Goal: Task Accomplishment & Management: Complete application form

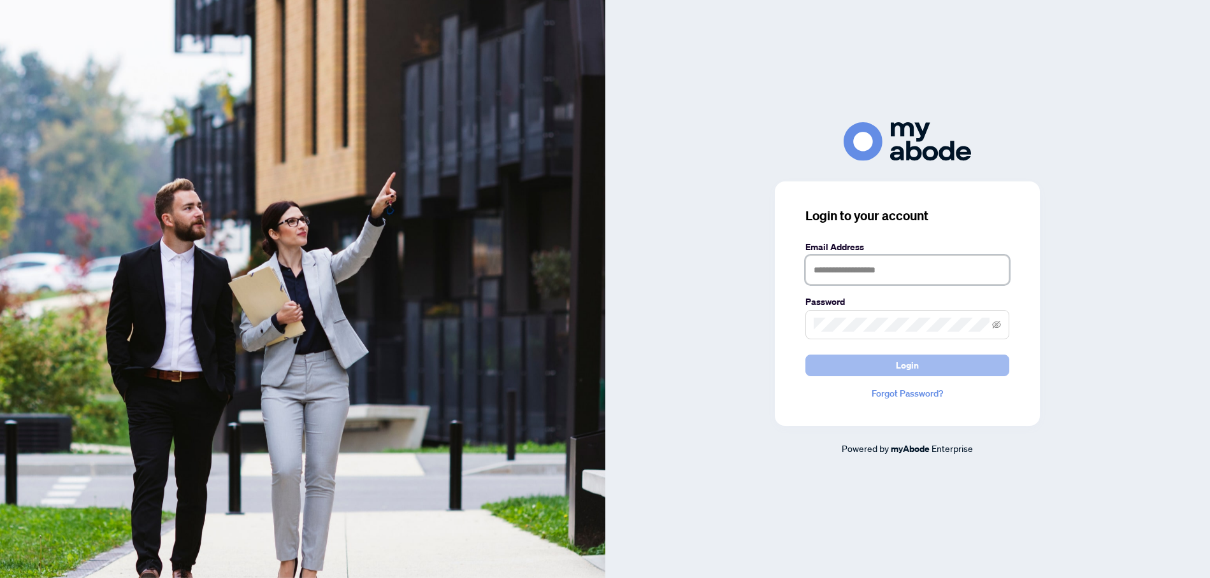
type input "**********"
click at [910, 362] on span "Login" at bounding box center [907, 366] width 23 height 20
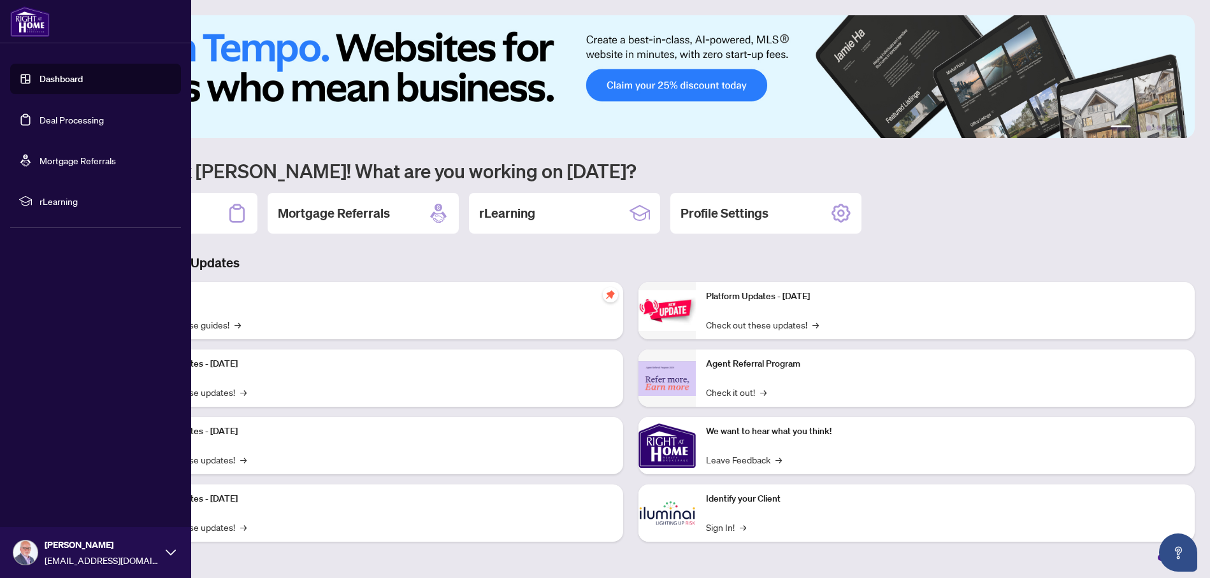
click at [42, 117] on link "Deal Processing" at bounding box center [72, 119] width 64 height 11
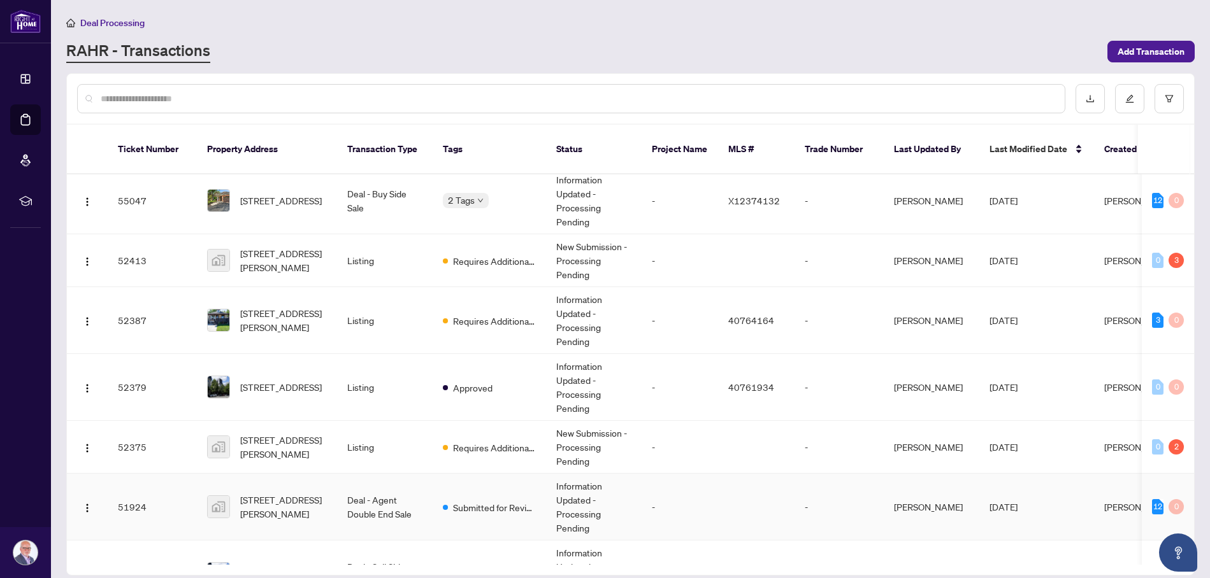
scroll to position [8, 0]
click at [492, 313] on span "Requires Additional Docs" at bounding box center [494, 320] width 83 height 14
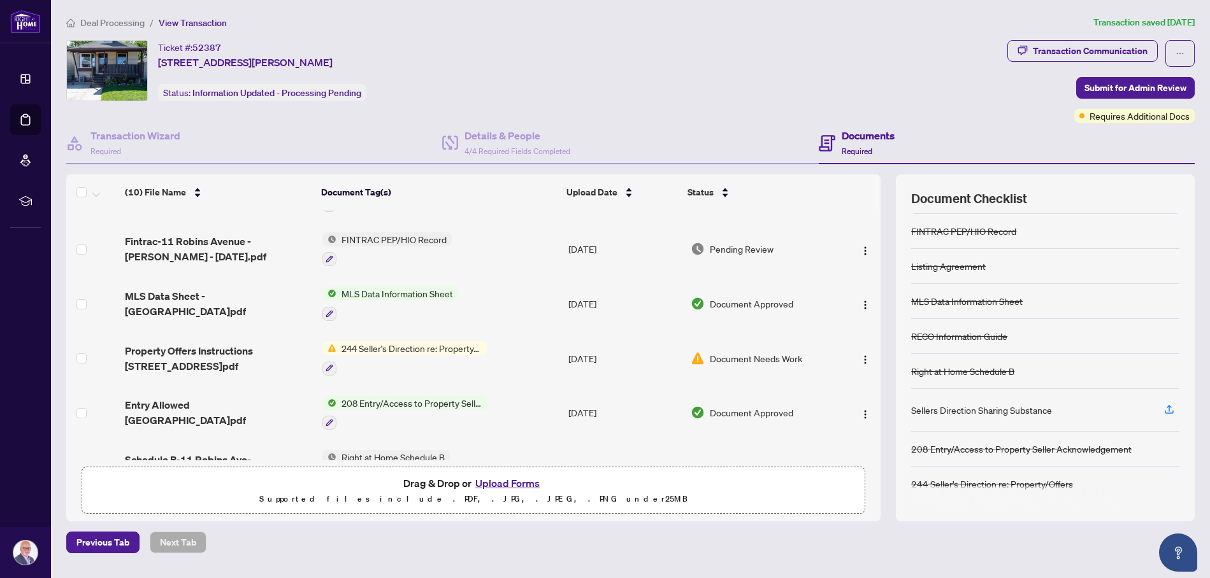
scroll to position [119, 0]
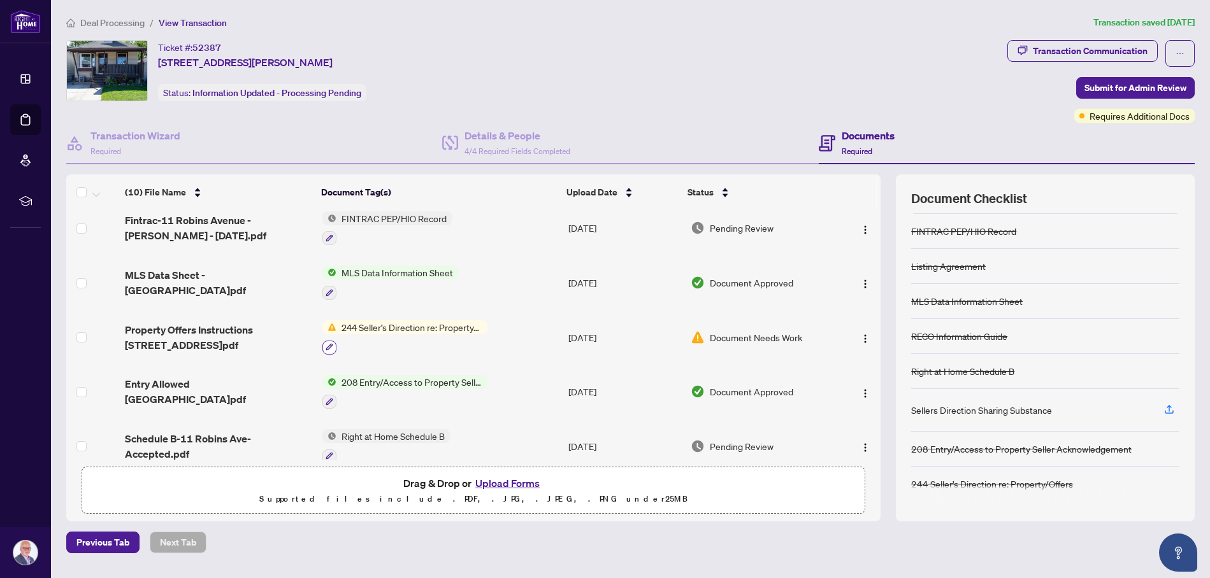
click at [328, 343] on icon "button" at bounding box center [330, 347] width 8 height 8
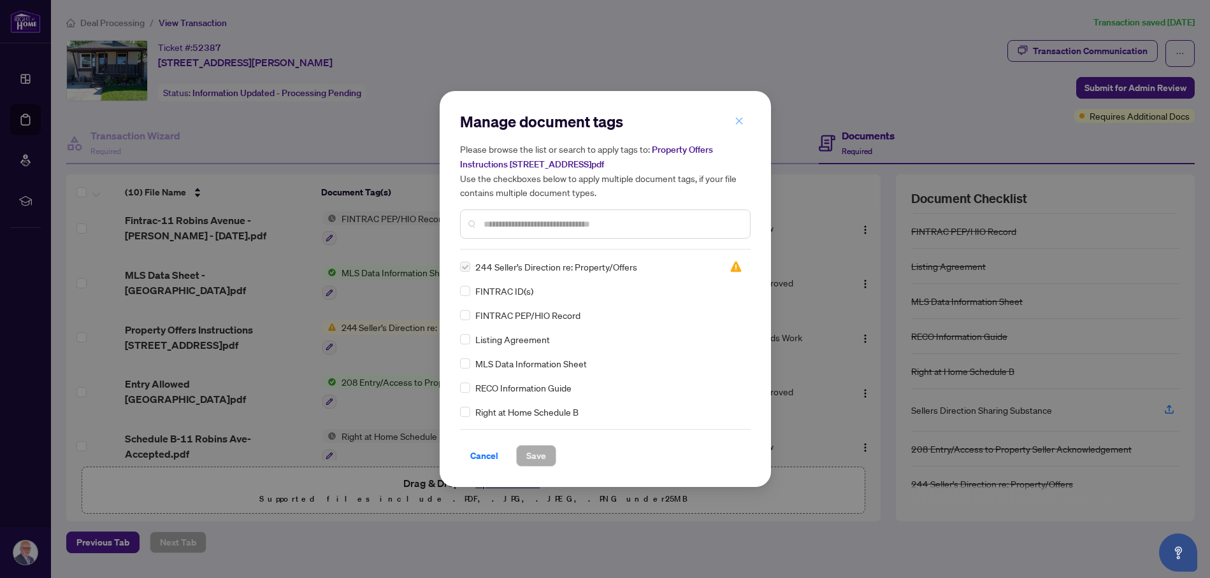
click at [736, 117] on icon "close" at bounding box center [739, 121] width 9 height 9
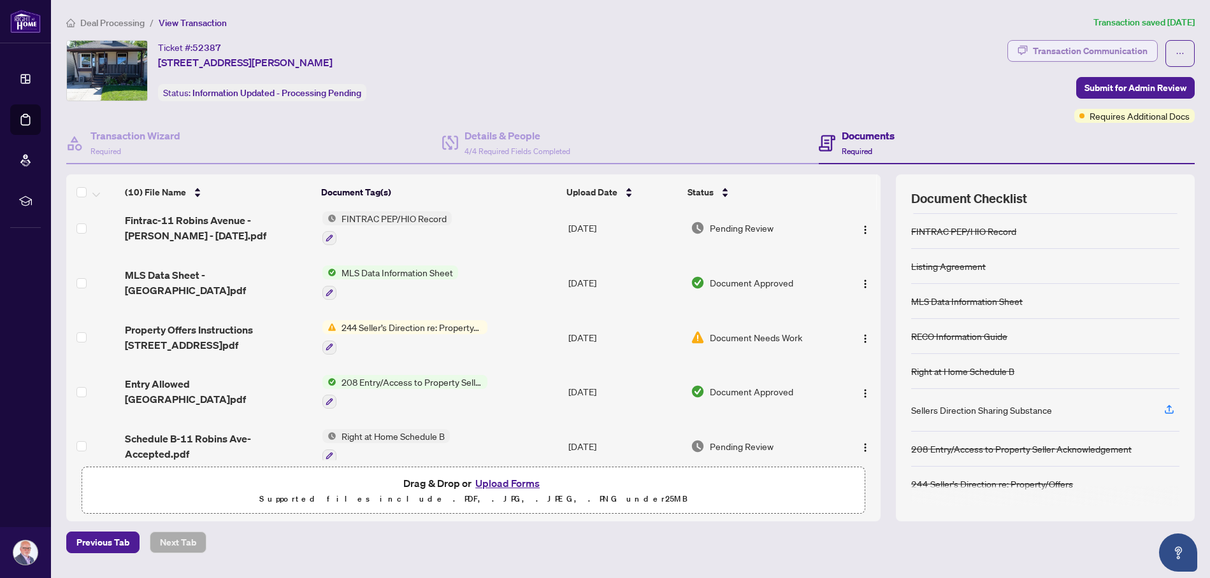
click at [1097, 49] on div "Transaction Communication" at bounding box center [1090, 51] width 115 height 20
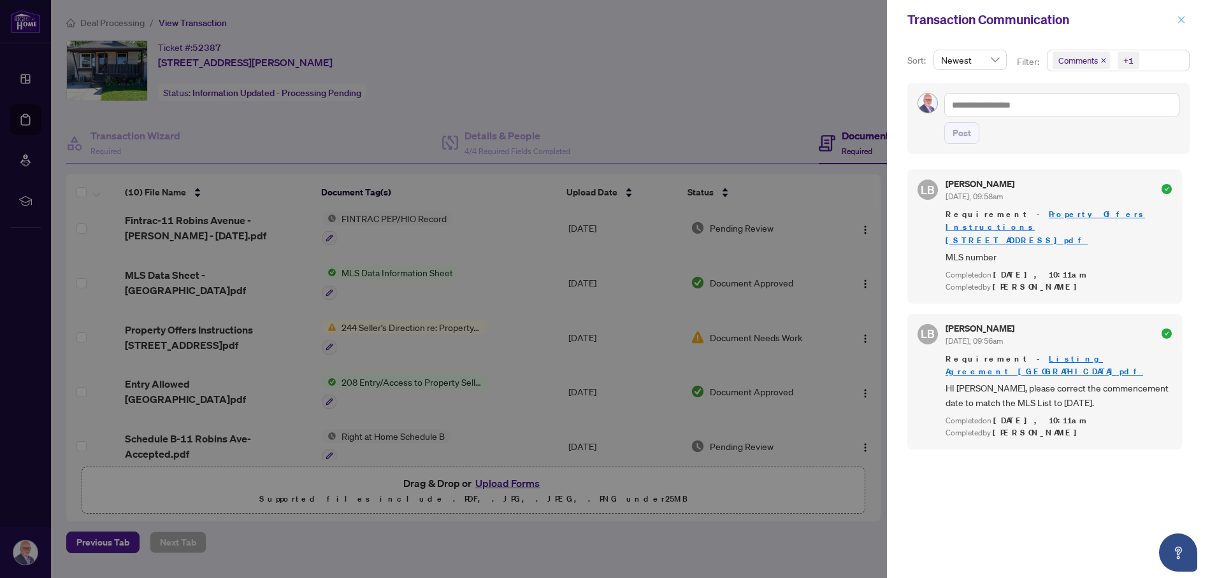
click at [1178, 21] on icon "close" at bounding box center [1181, 19] width 9 height 9
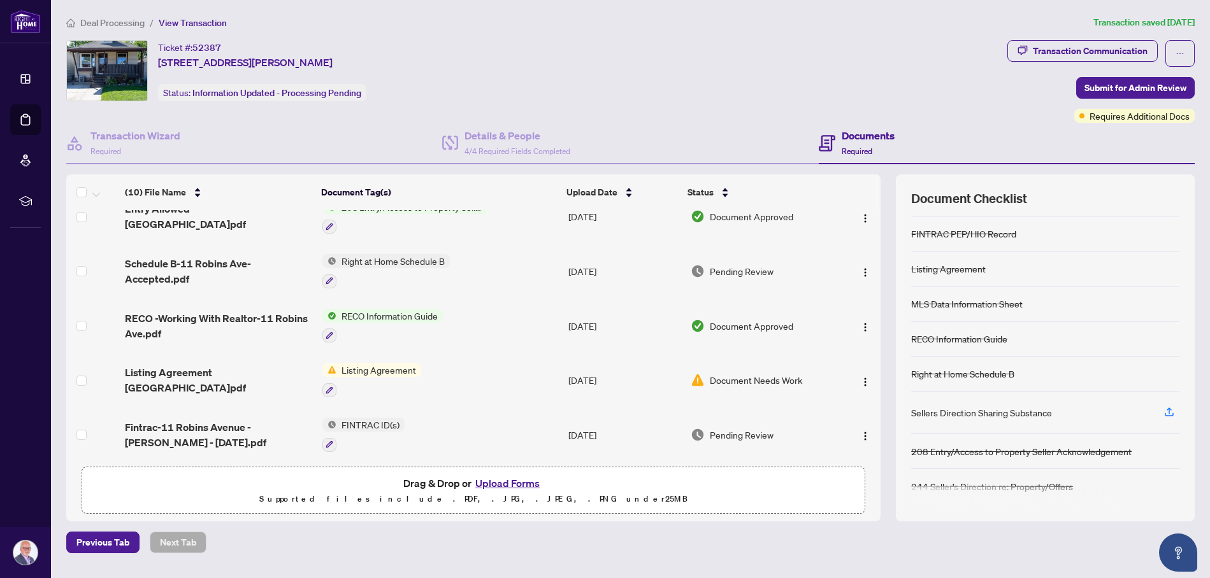
scroll to position [34, 0]
click at [350, 364] on span "Listing Agreement" at bounding box center [378, 370] width 85 height 14
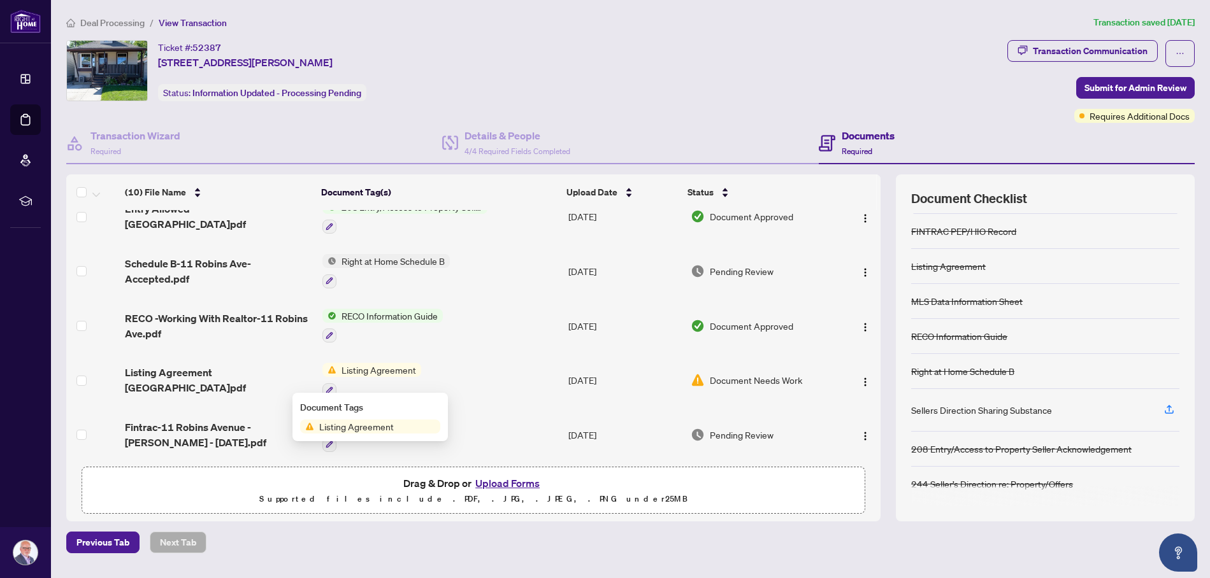
click at [349, 426] on span "Listing Agreement" at bounding box center [356, 427] width 85 height 14
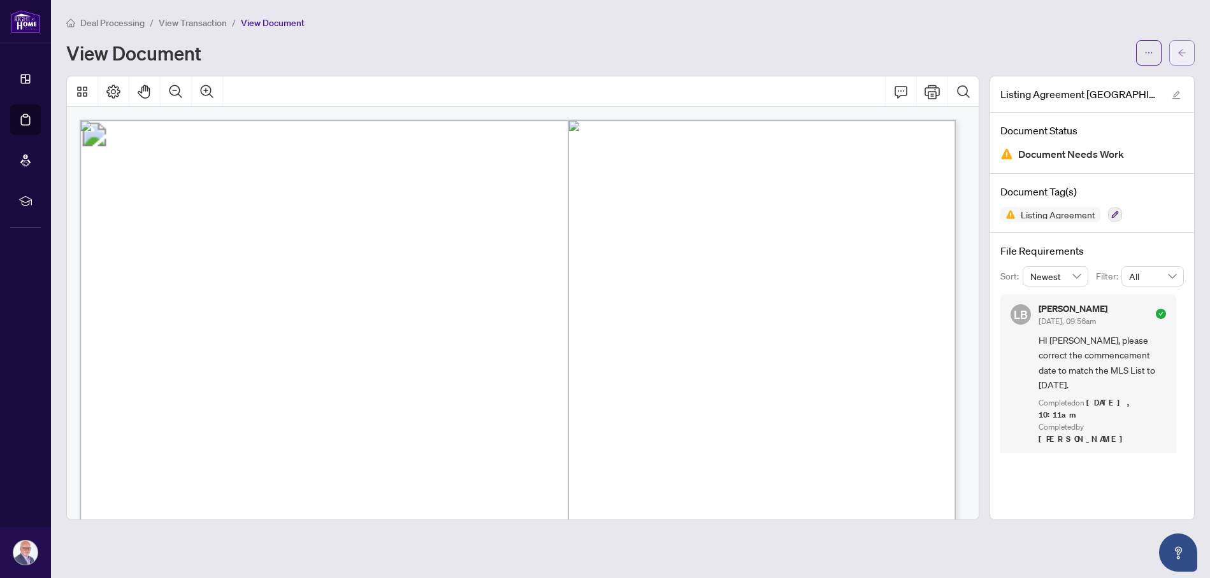
click at [1193, 48] on button "button" at bounding box center [1181, 52] width 25 height 25
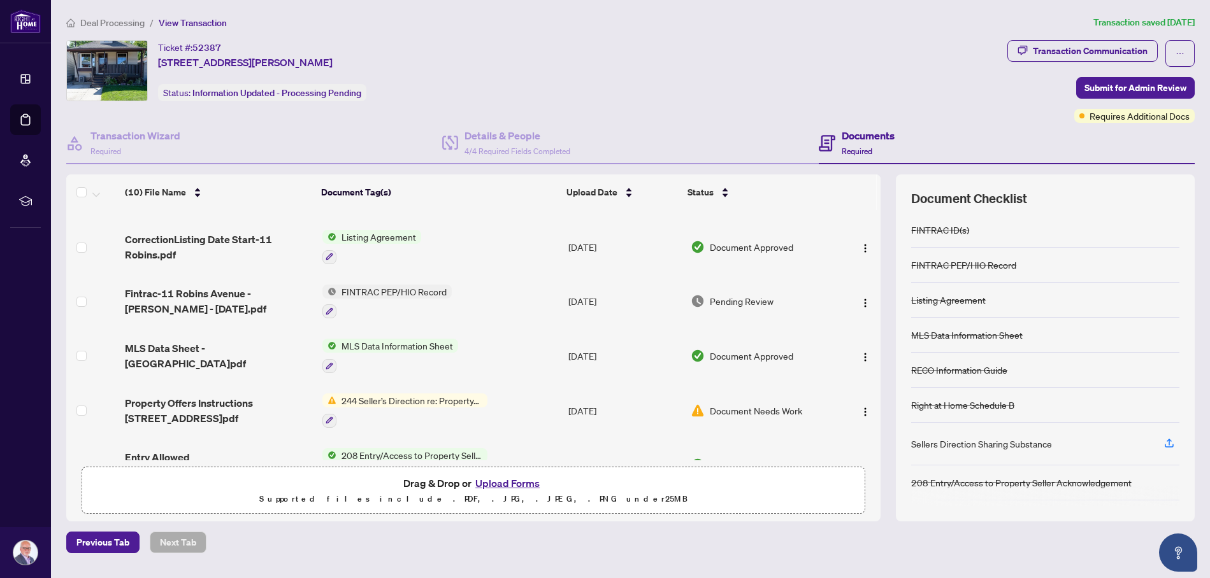
scroll to position [112, 0]
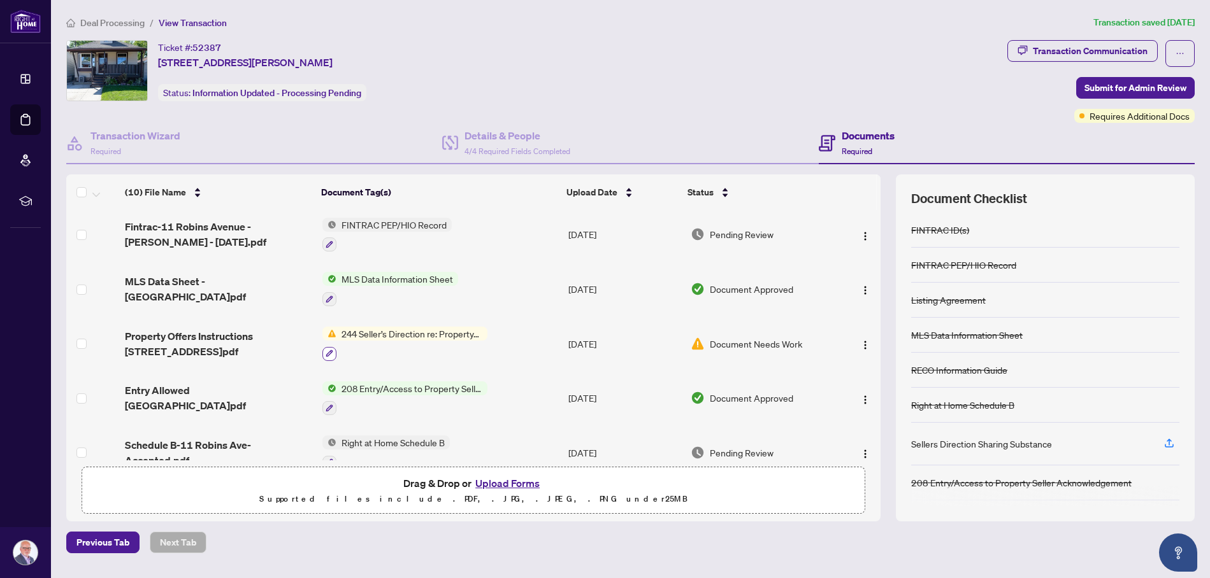
click at [331, 350] on icon "button" at bounding box center [330, 354] width 8 height 8
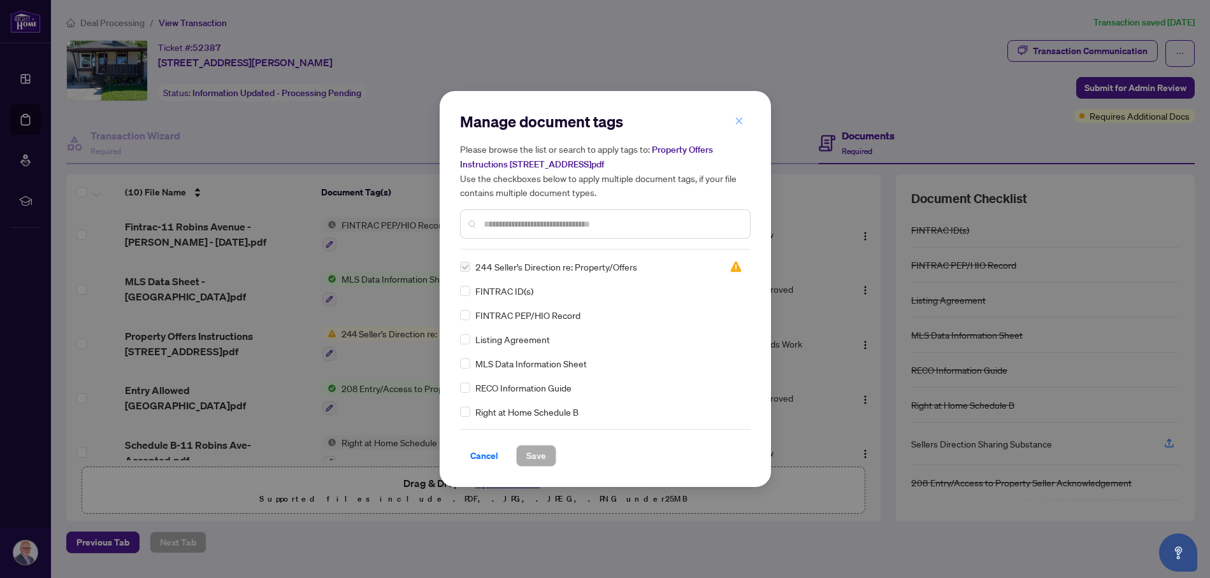
click at [740, 122] on icon "close" at bounding box center [739, 121] width 9 height 9
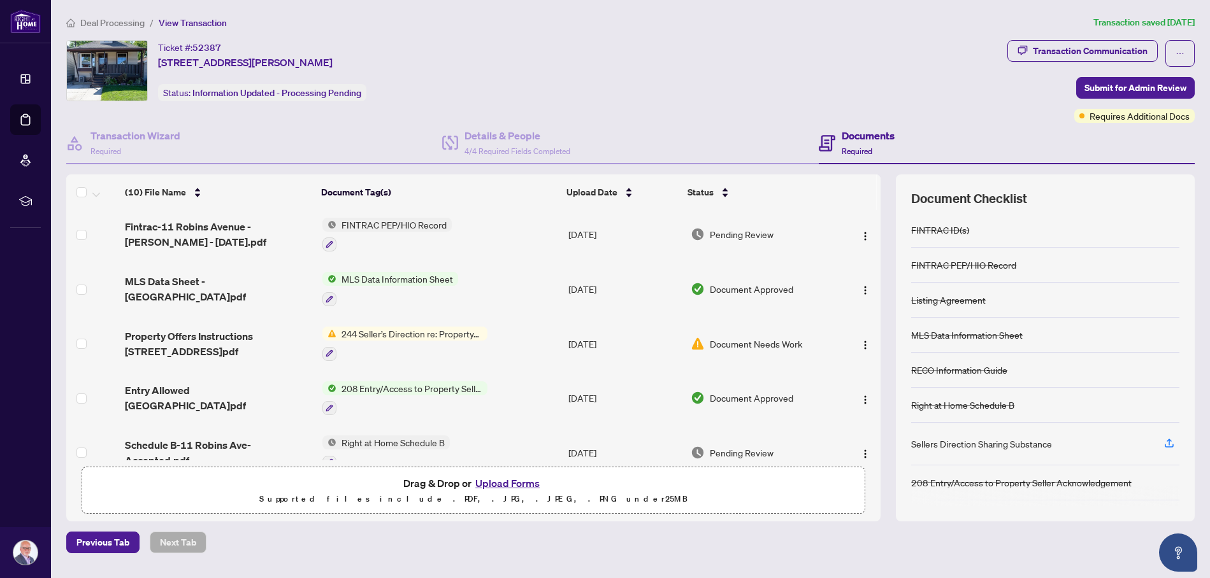
click at [400, 331] on span "244 Seller’s Direction re: Property/Offers" at bounding box center [411, 334] width 151 height 14
click at [930, 380] on div "RECO Information Guide" at bounding box center [1045, 370] width 268 height 35
click at [443, 330] on span "244 Seller’s Direction re: Property/Offers" at bounding box center [411, 334] width 151 height 14
click at [621, 352] on td "[DATE]" at bounding box center [624, 344] width 122 height 55
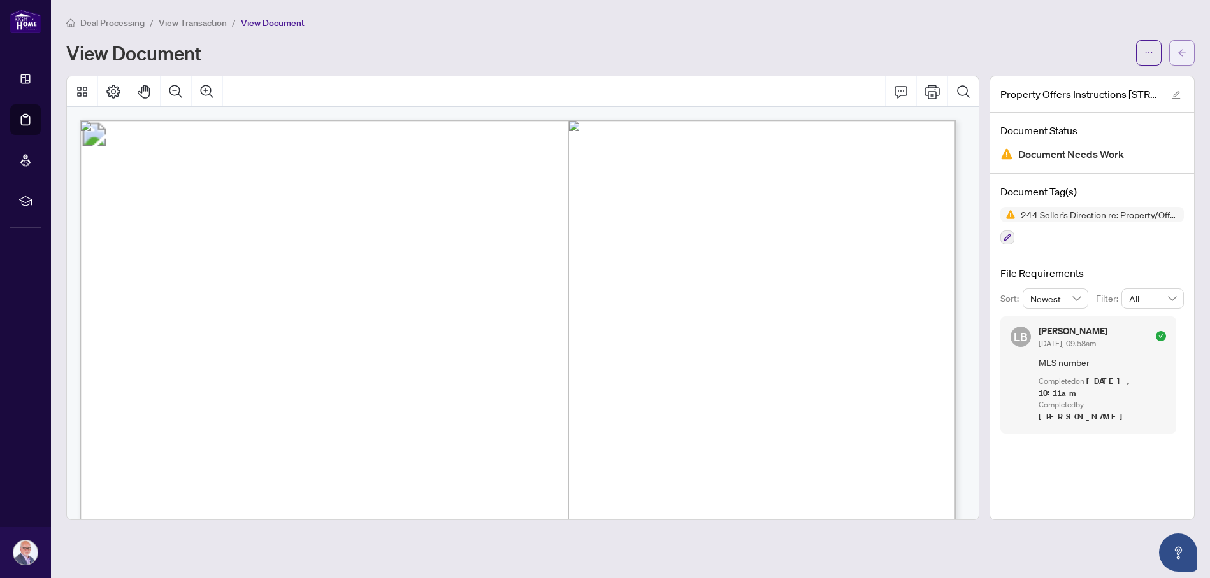
click at [1185, 47] on span "button" at bounding box center [1181, 53] width 9 height 20
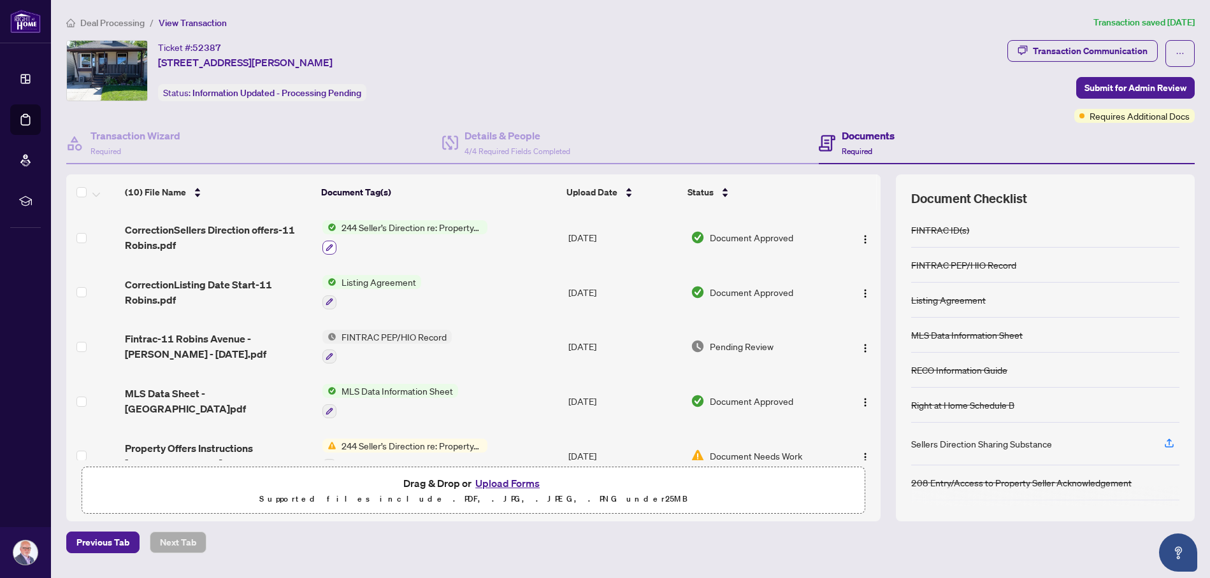
click at [331, 244] on icon "button" at bounding box center [329, 247] width 7 height 7
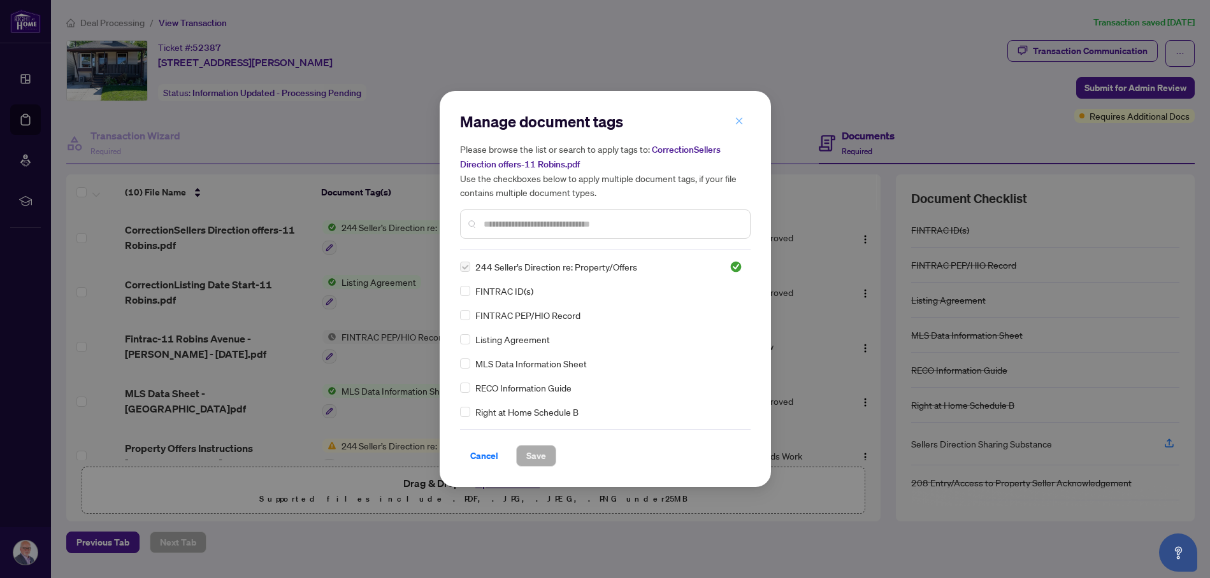
click at [735, 117] on icon "close" at bounding box center [739, 121] width 9 height 9
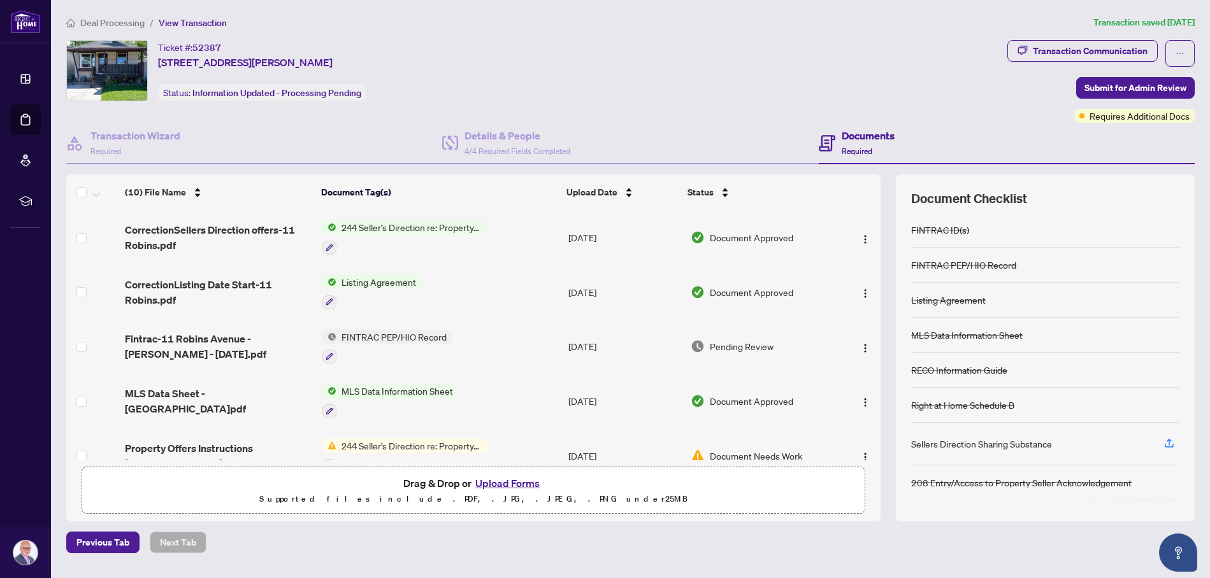
click at [411, 222] on span "244 Seller’s Direction re: Property/Offers" at bounding box center [411, 227] width 151 height 14
click at [388, 288] on span "244 Seller’s Direction re: Property/Offers" at bounding box center [412, 289] width 172 height 14
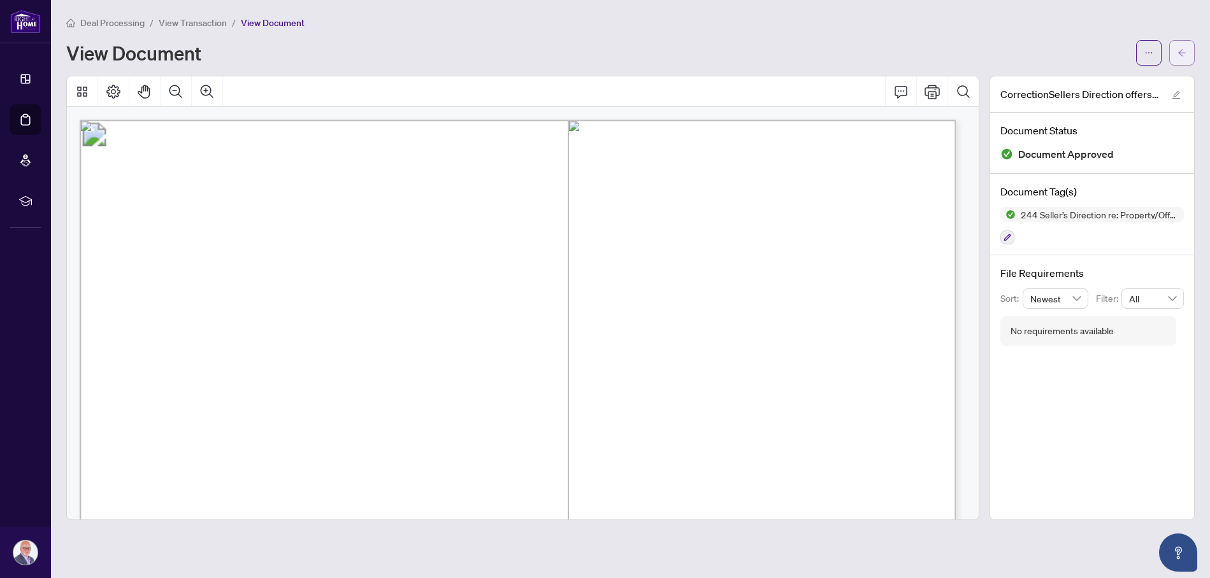
click at [1179, 49] on icon "arrow-left" at bounding box center [1181, 52] width 9 height 9
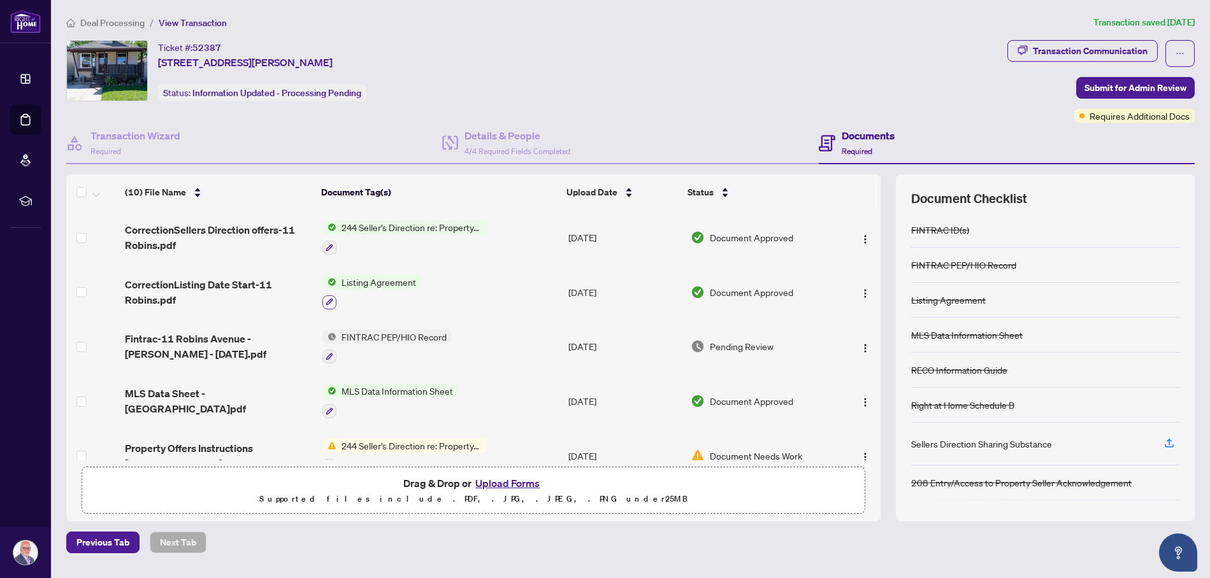
click at [328, 298] on icon "button" at bounding box center [330, 302] width 8 height 8
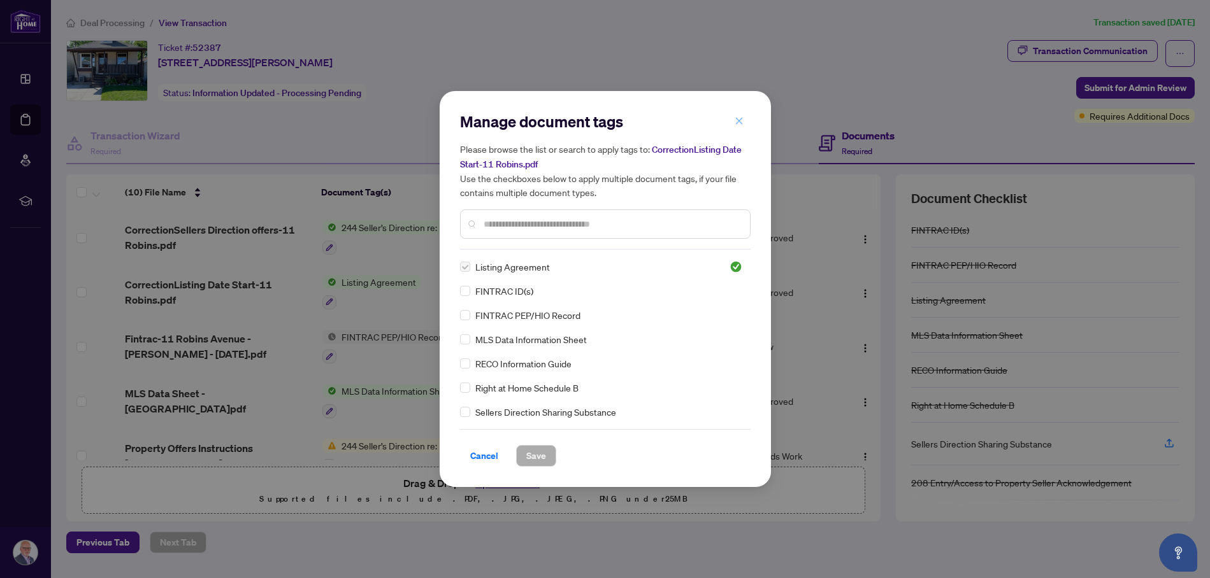
click at [742, 120] on icon "close" at bounding box center [739, 121] width 9 height 9
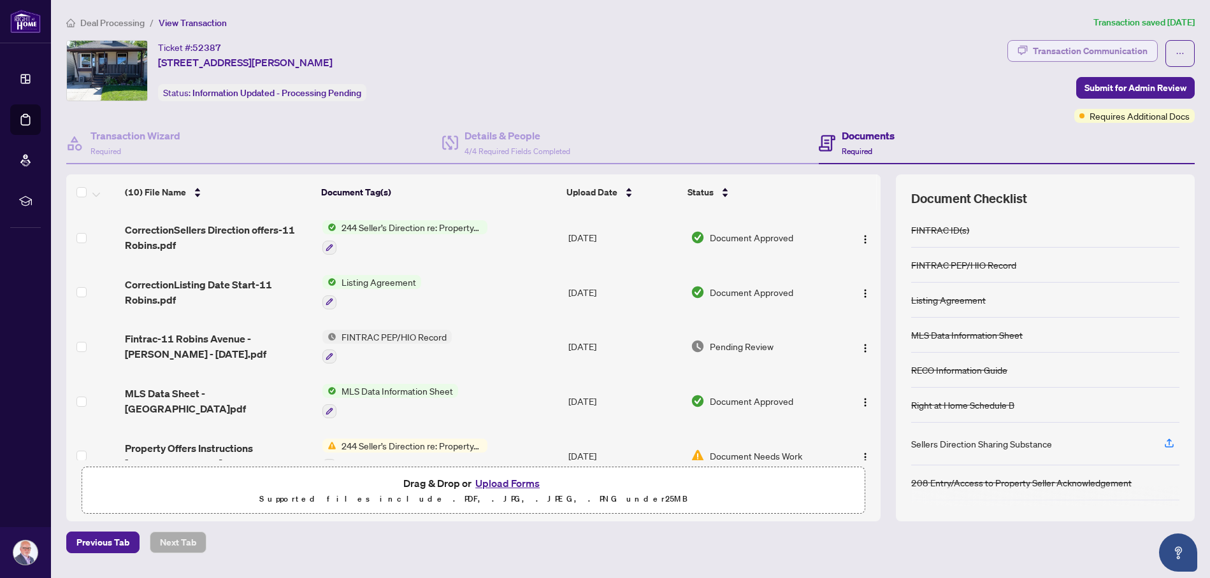
click at [1105, 50] on div "Transaction Communication" at bounding box center [1090, 51] width 115 height 20
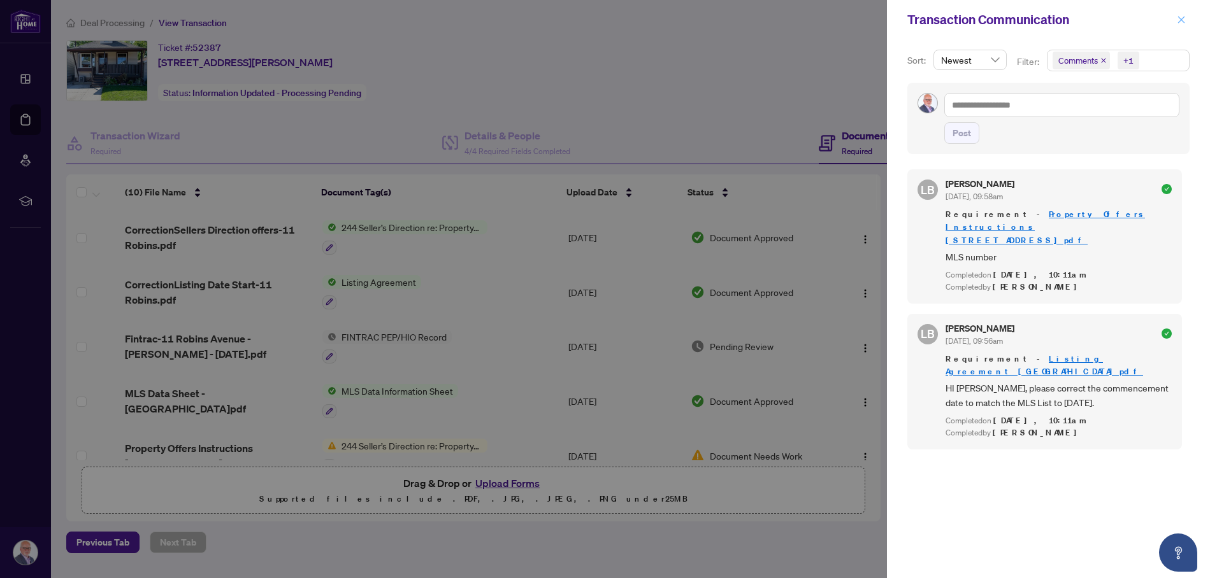
click at [1181, 18] on icon "close" at bounding box center [1181, 19] width 9 height 9
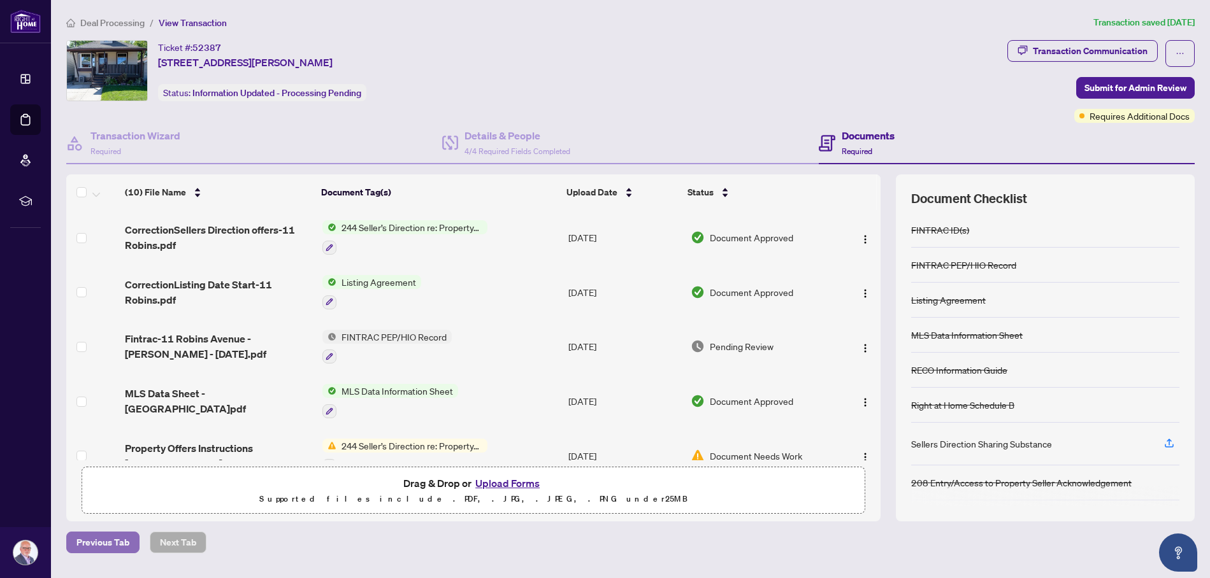
click at [109, 542] on span "Previous Tab" at bounding box center [102, 543] width 53 height 20
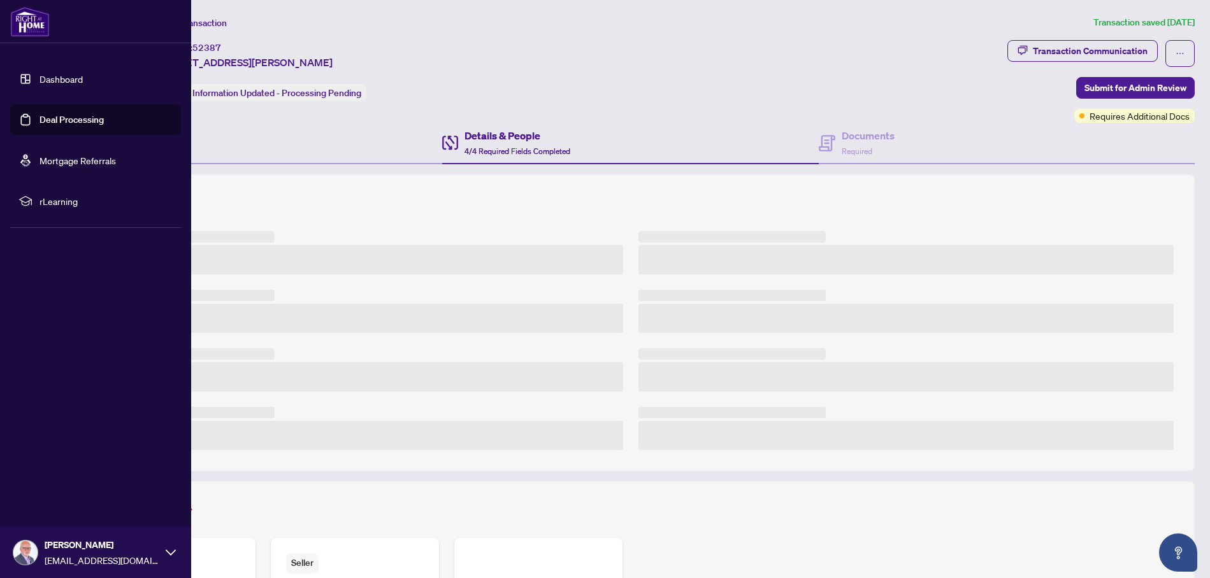
click at [40, 117] on link "Deal Processing" at bounding box center [72, 119] width 64 height 11
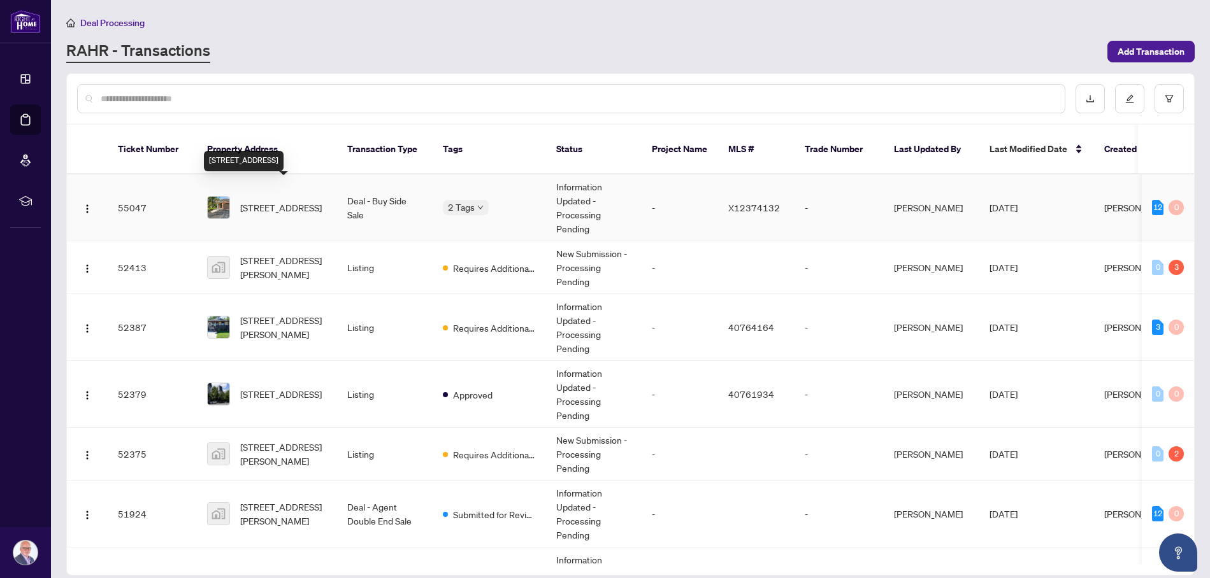
click at [289, 201] on span "[STREET_ADDRESS]" at bounding box center [281, 208] width 82 height 14
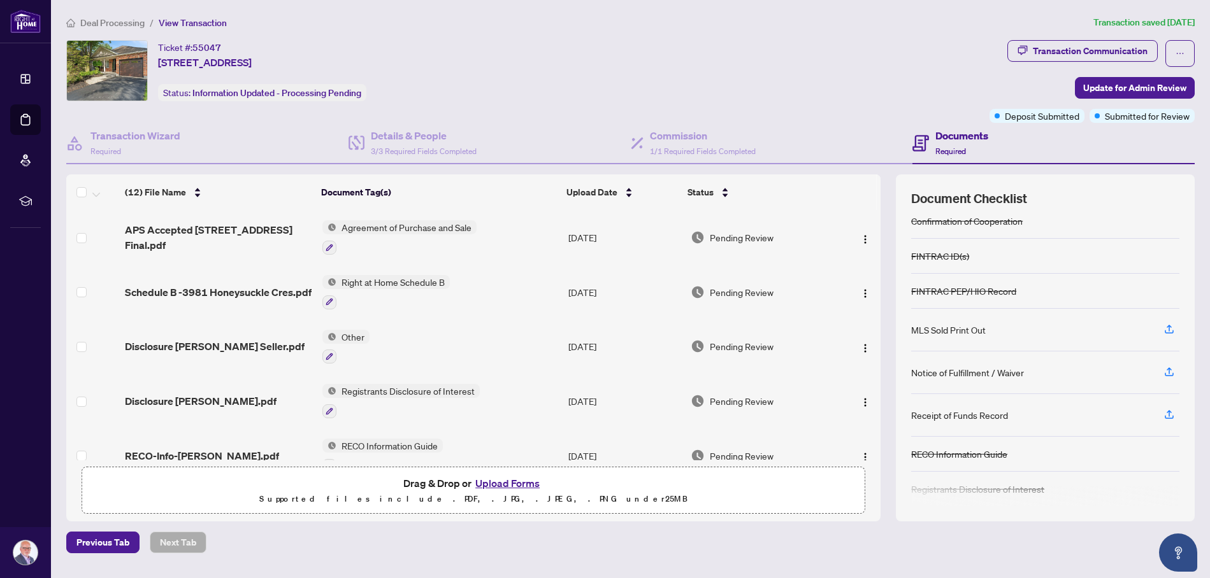
scroll to position [84, 0]
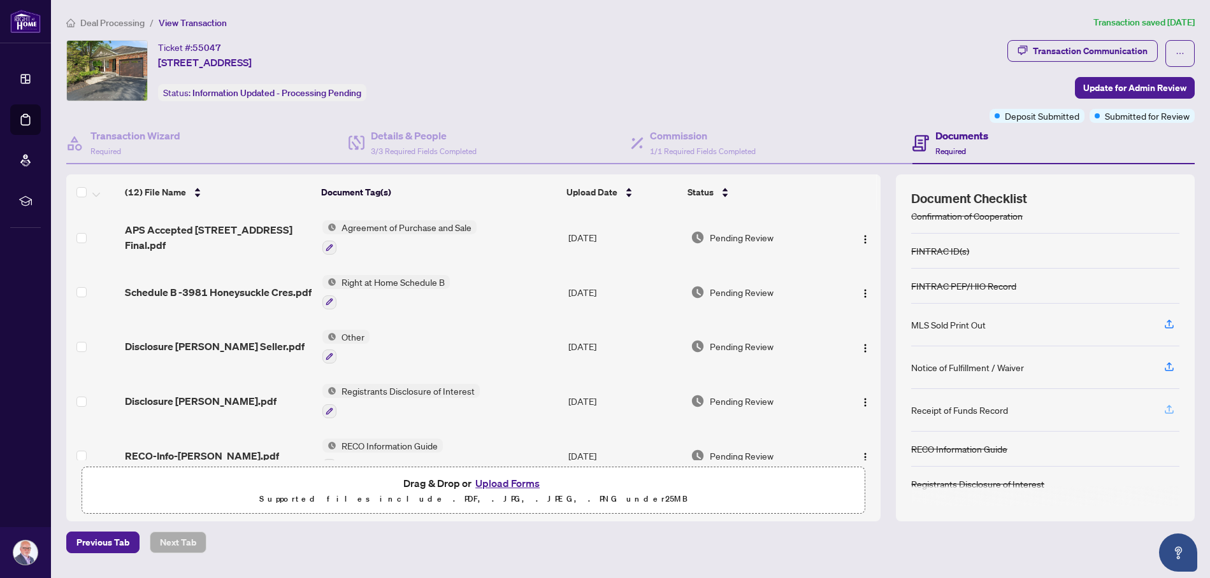
click at [1170, 406] on icon "button" at bounding box center [1168, 409] width 11 height 11
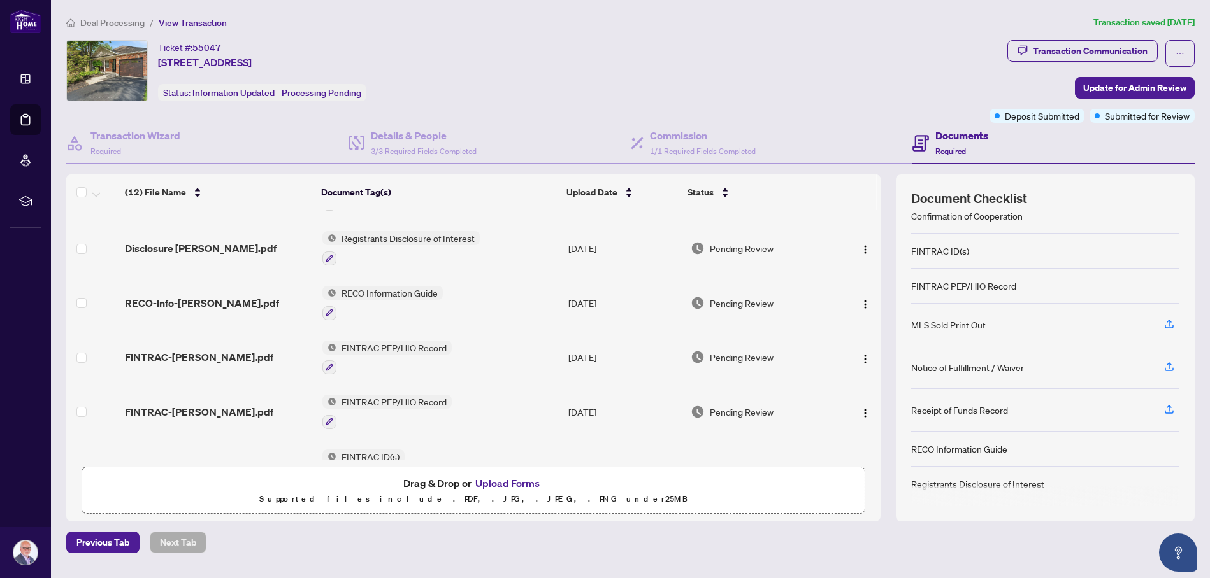
scroll to position [0, 0]
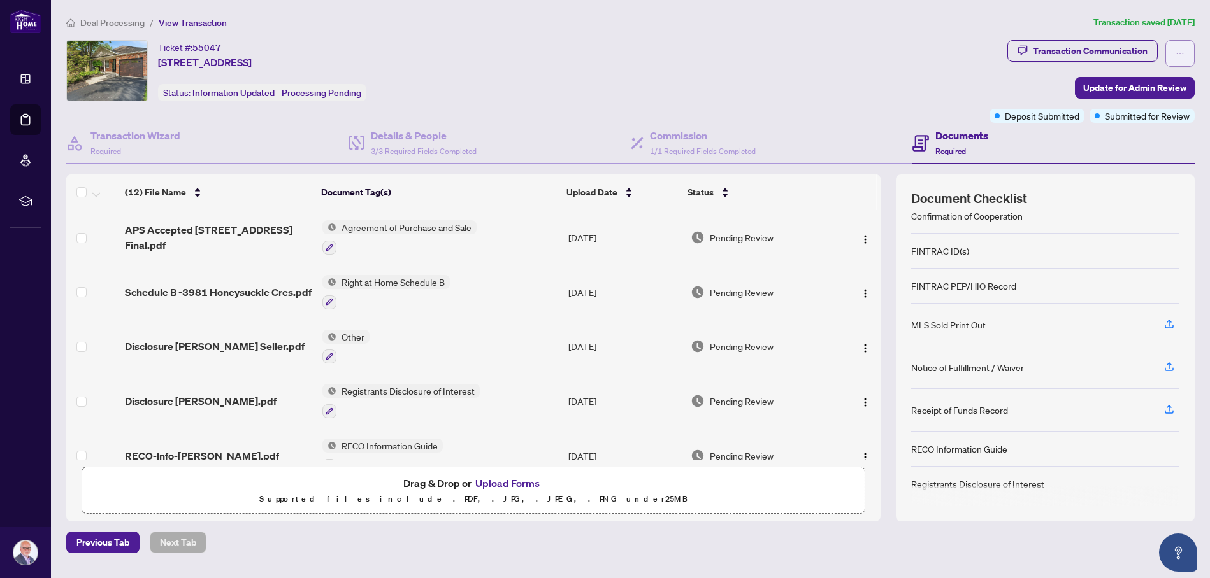
click at [1179, 50] on icon "ellipsis" at bounding box center [1179, 53] width 9 height 9
click at [717, 113] on div "Ticket #: 55047 3981 Honeysuckle Cres, Lincoln, Ontario L0R 2C0, Canada Status:…" at bounding box center [525, 81] width 923 height 83
click at [1077, 48] on div "Transaction Communication" at bounding box center [1090, 51] width 115 height 20
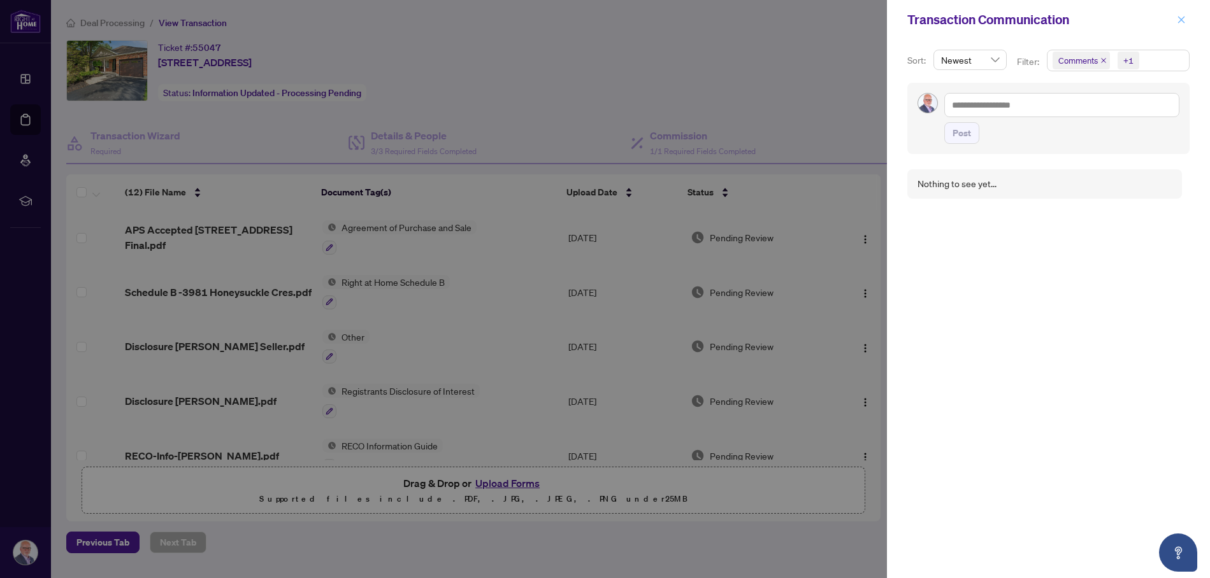
click at [1182, 17] on icon "close" at bounding box center [1181, 19] width 9 height 9
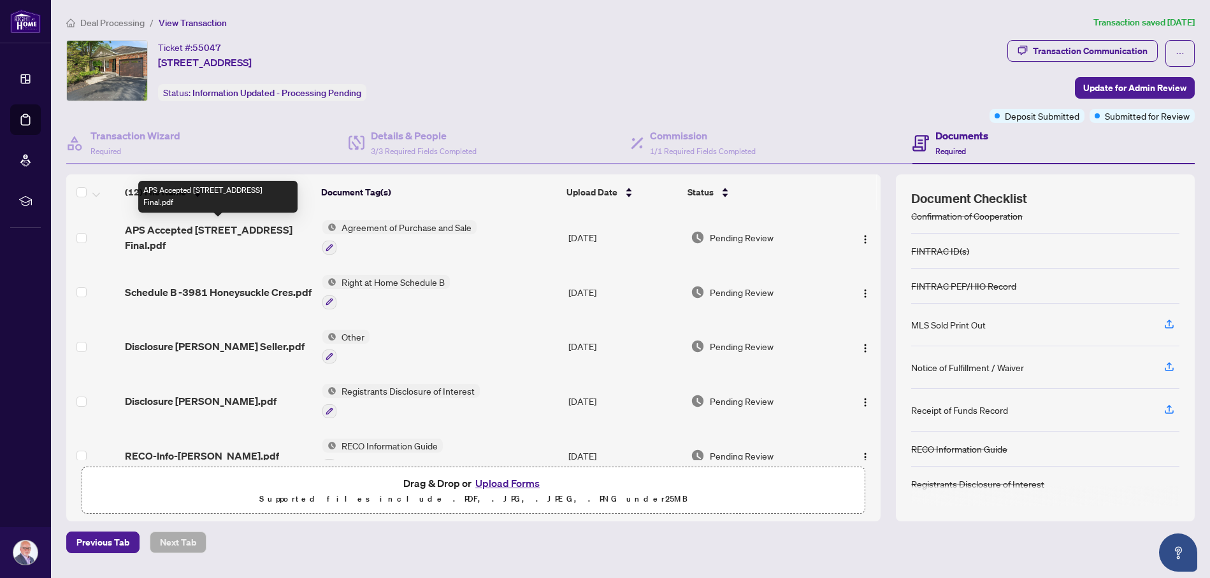
click at [243, 227] on span "APS Accepted [STREET_ADDRESS] Final.pdf" at bounding box center [218, 237] width 187 height 31
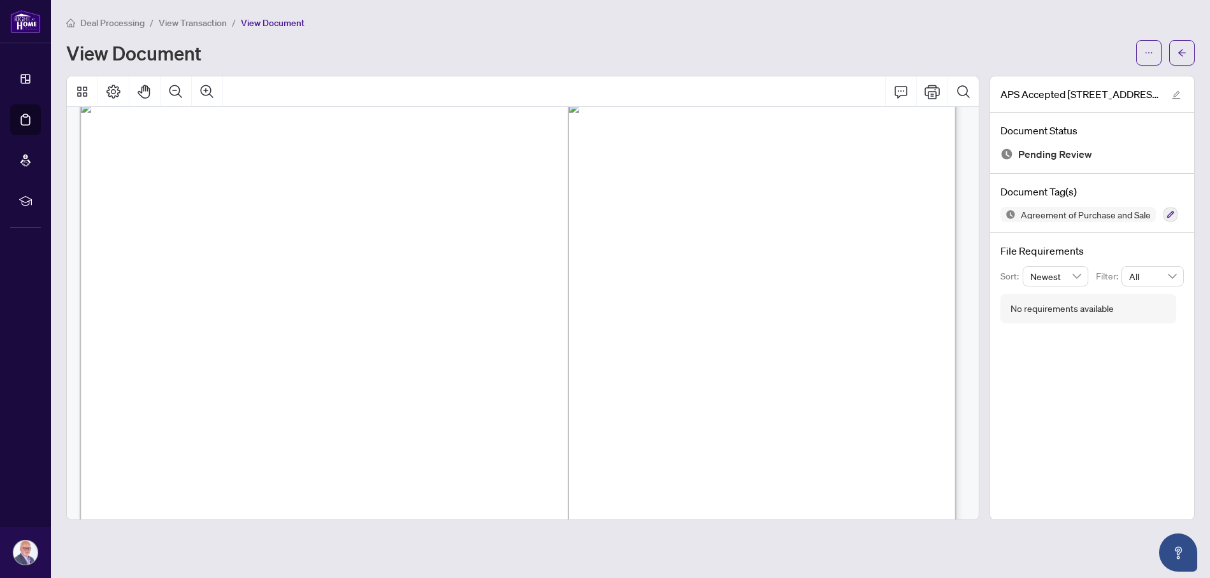
scroll to position [5088, 0]
click at [1187, 47] on button "button" at bounding box center [1181, 52] width 25 height 25
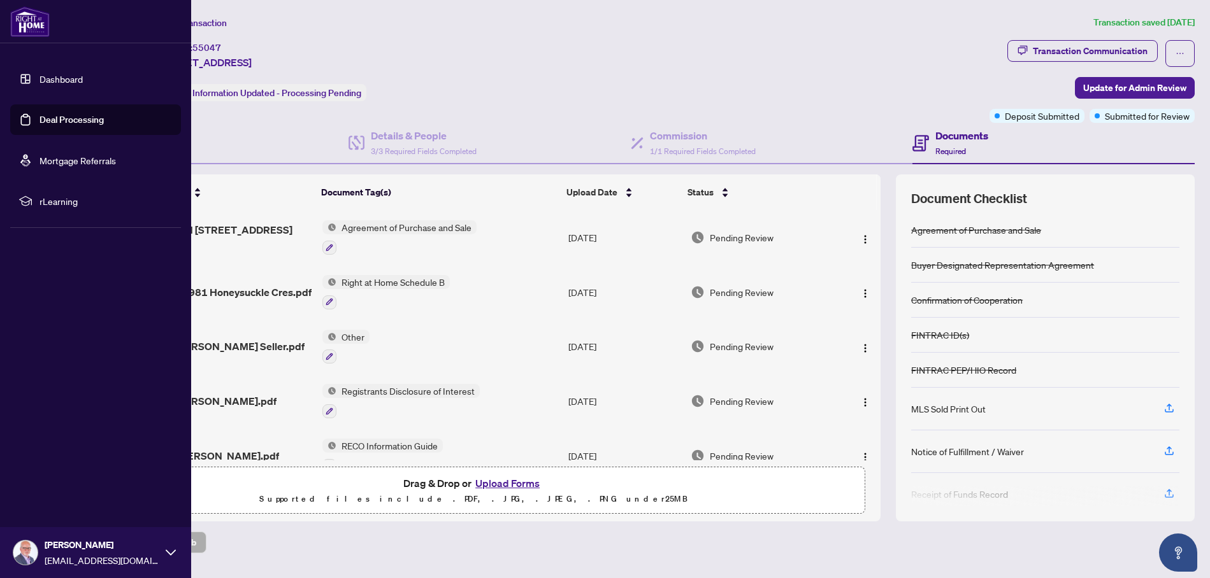
click at [54, 117] on link "Deal Processing" at bounding box center [72, 119] width 64 height 11
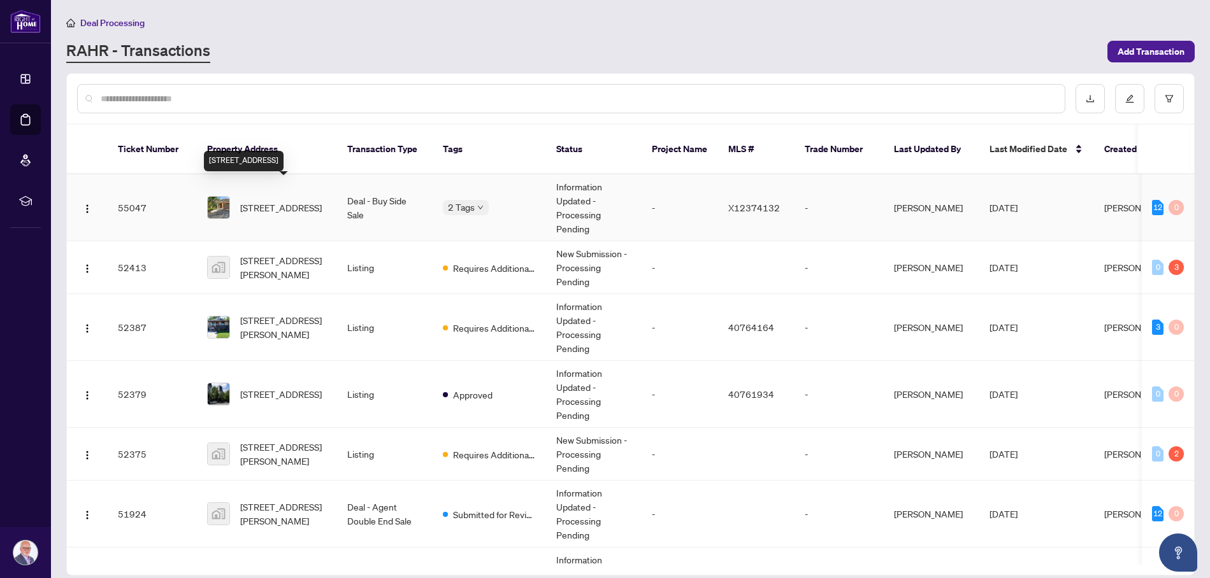
click at [302, 201] on span "[STREET_ADDRESS]" at bounding box center [281, 208] width 82 height 14
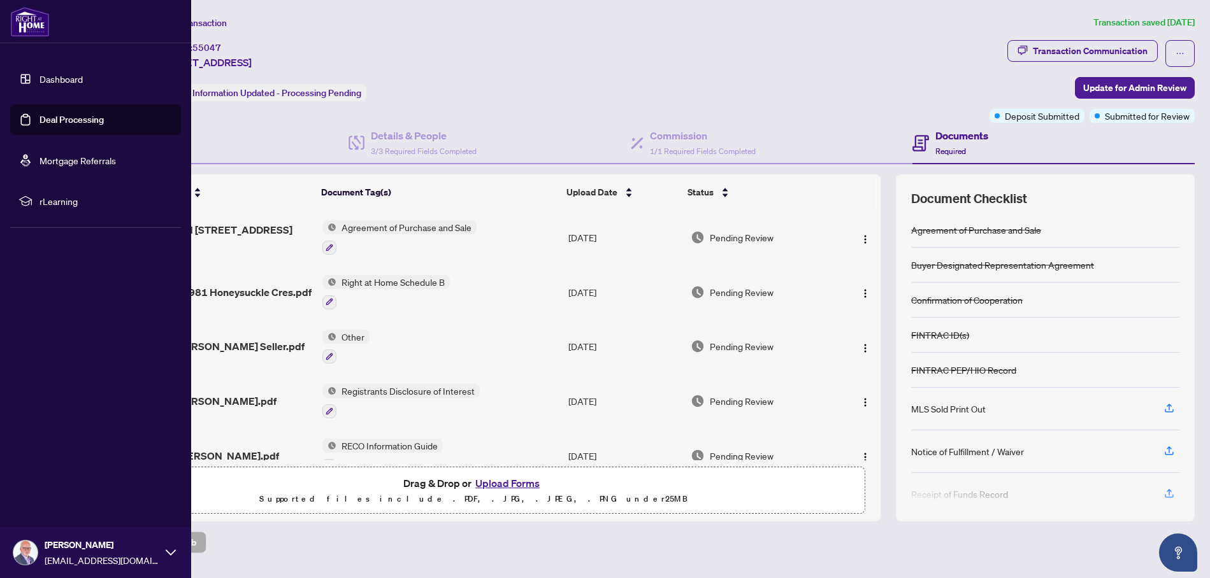
click at [17, 561] on img at bounding box center [25, 553] width 24 height 24
click at [61, 478] on span "Logout" at bounding box center [51, 477] width 29 height 20
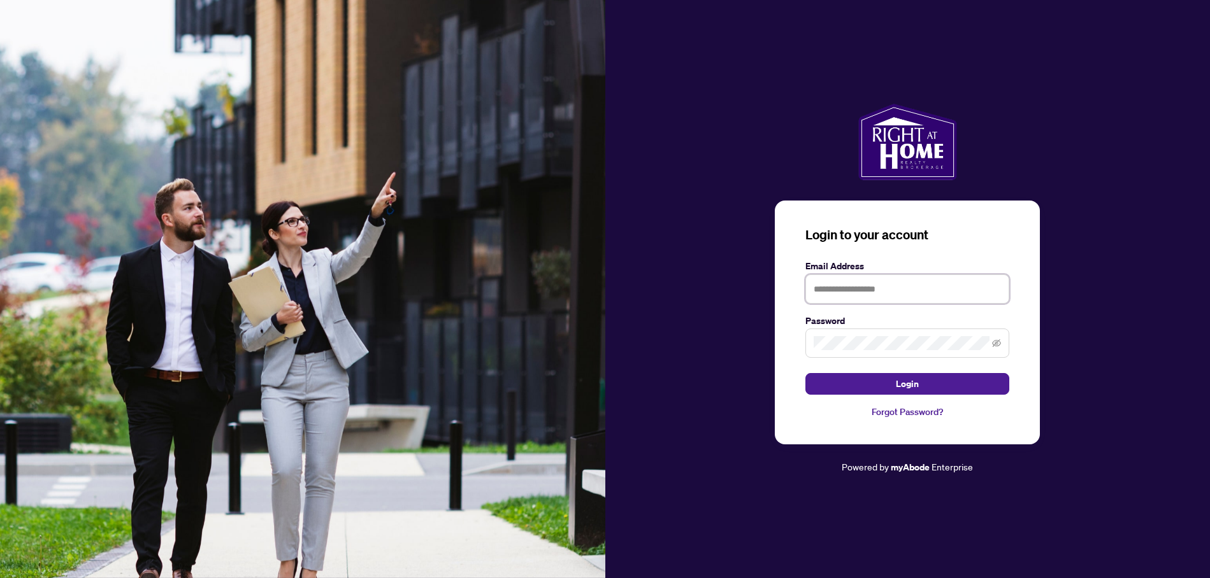
type input "**********"
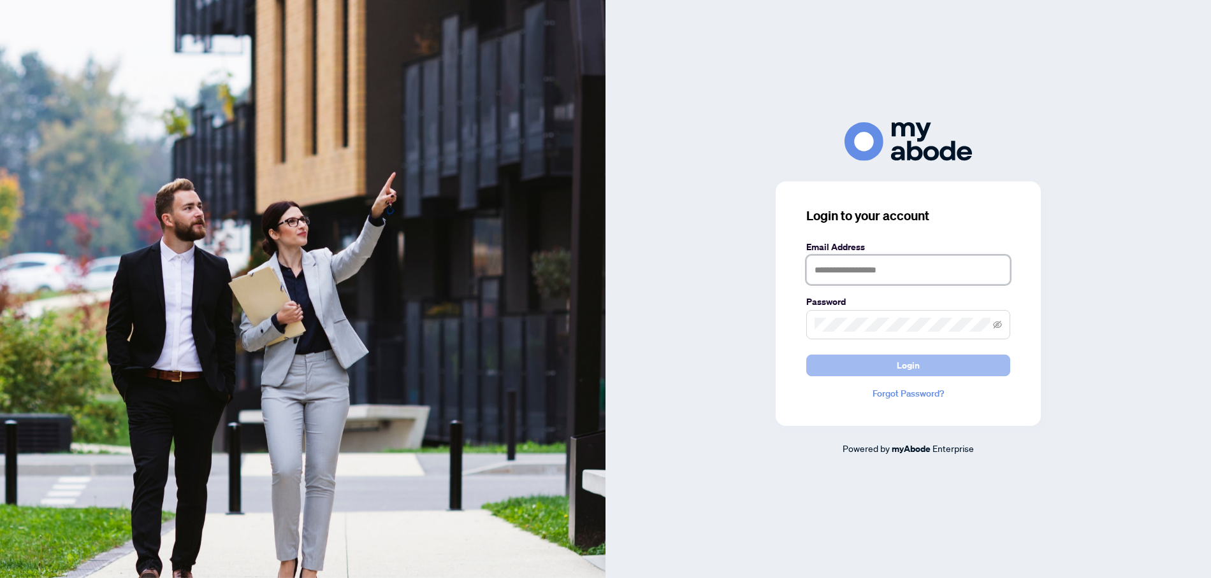
type input "**********"
click at [906, 362] on span "Login" at bounding box center [907, 366] width 23 height 20
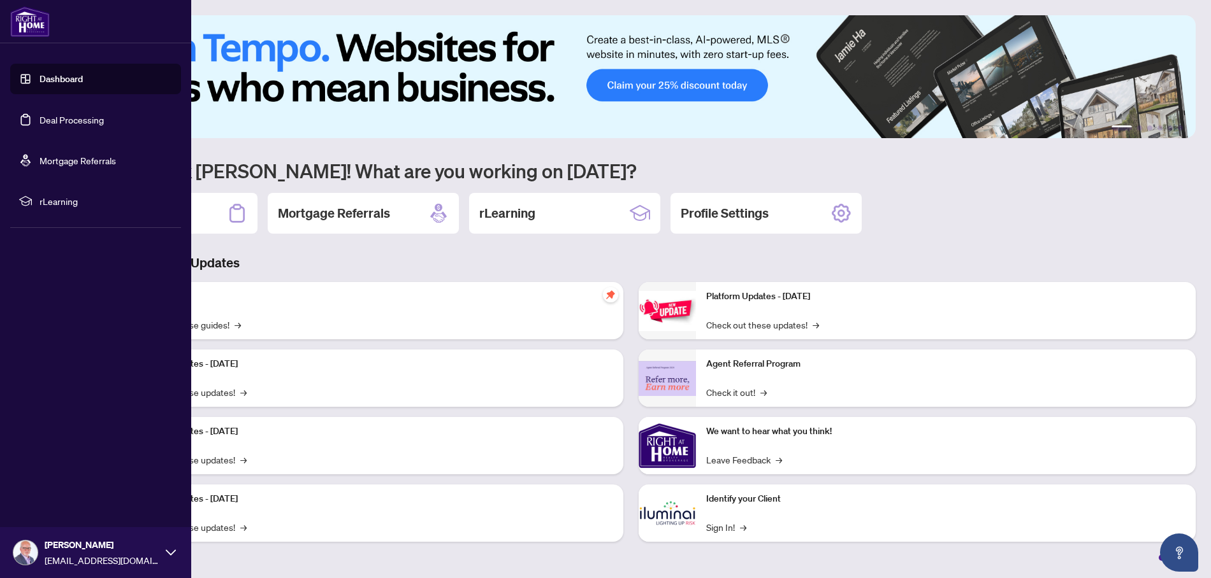
click at [40, 123] on link "Deal Processing" at bounding box center [72, 119] width 64 height 11
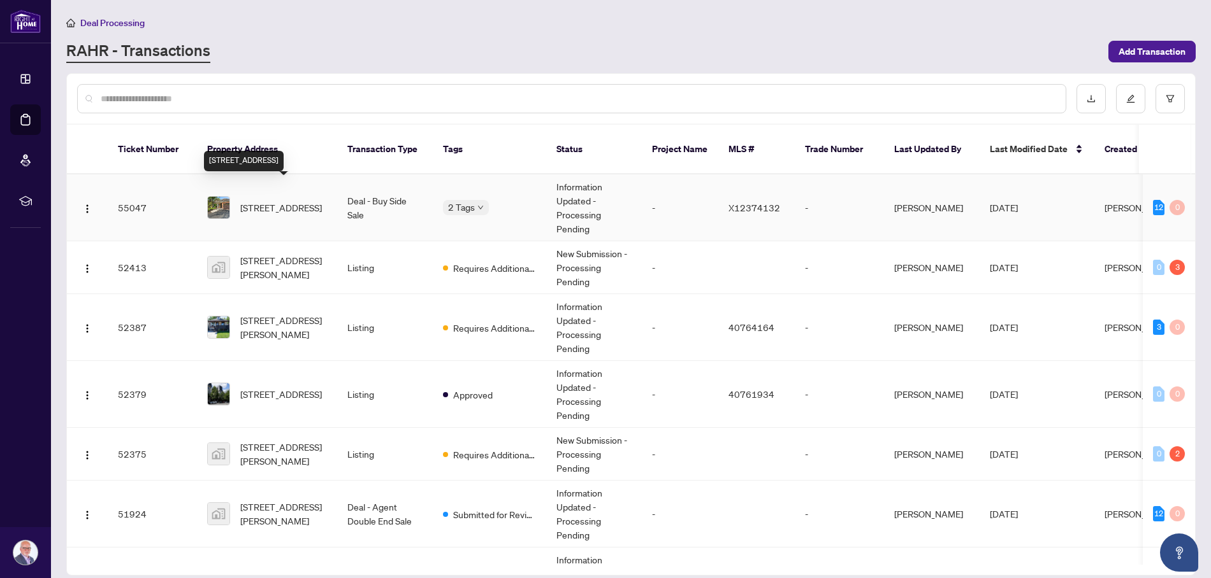
click at [302, 201] on span "[STREET_ADDRESS]" at bounding box center [281, 208] width 82 height 14
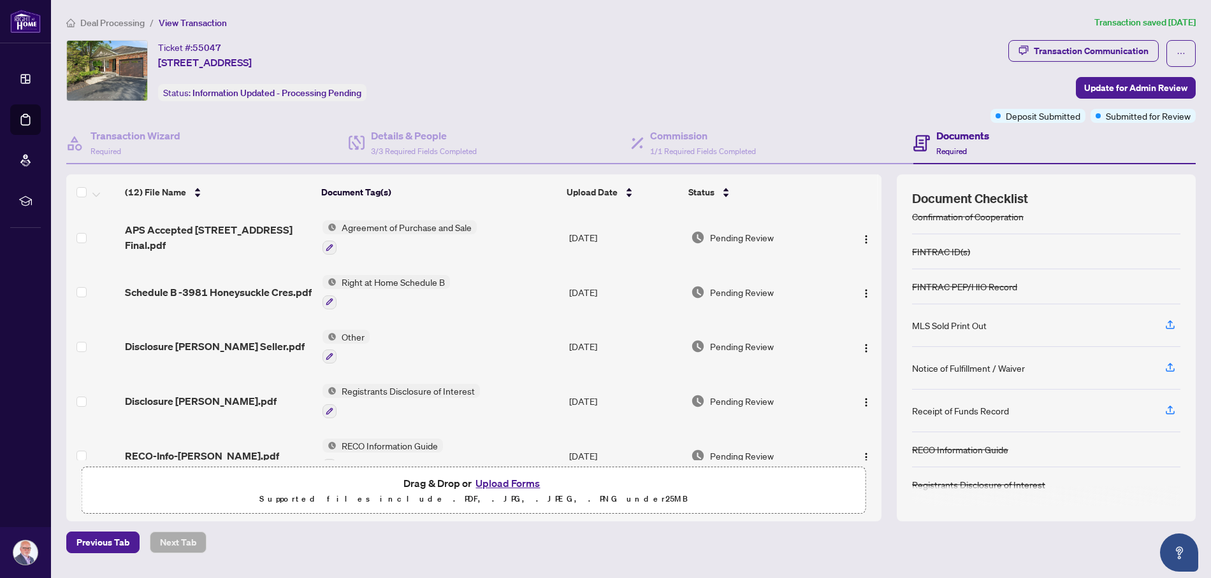
scroll to position [84, 0]
click at [1168, 406] on icon "button" at bounding box center [1169, 408] width 5 height 6
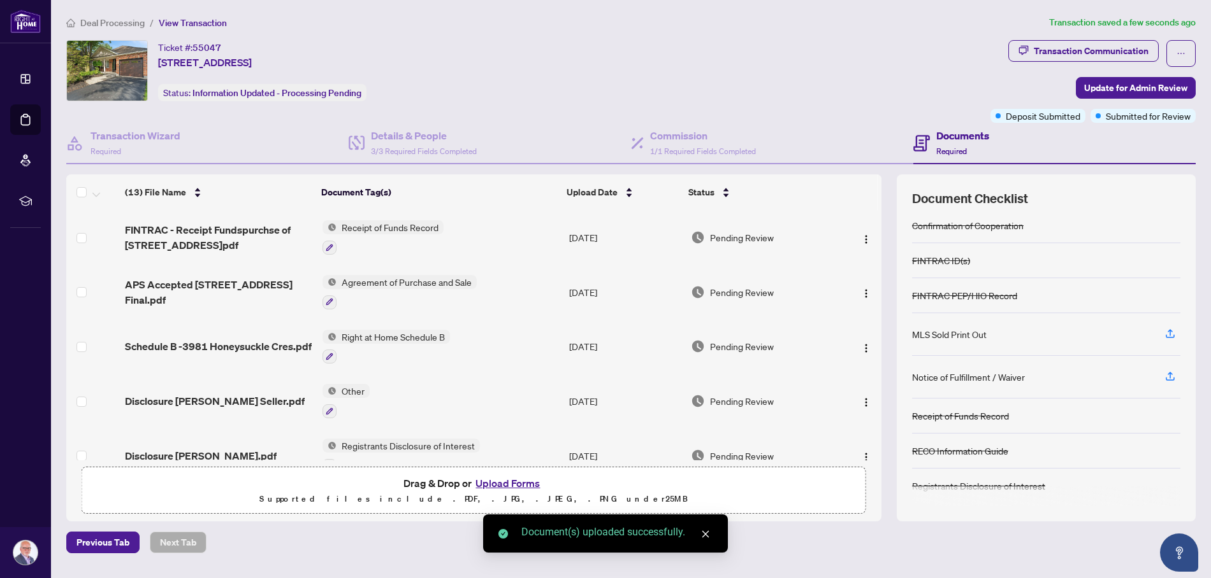
scroll to position [76, 0]
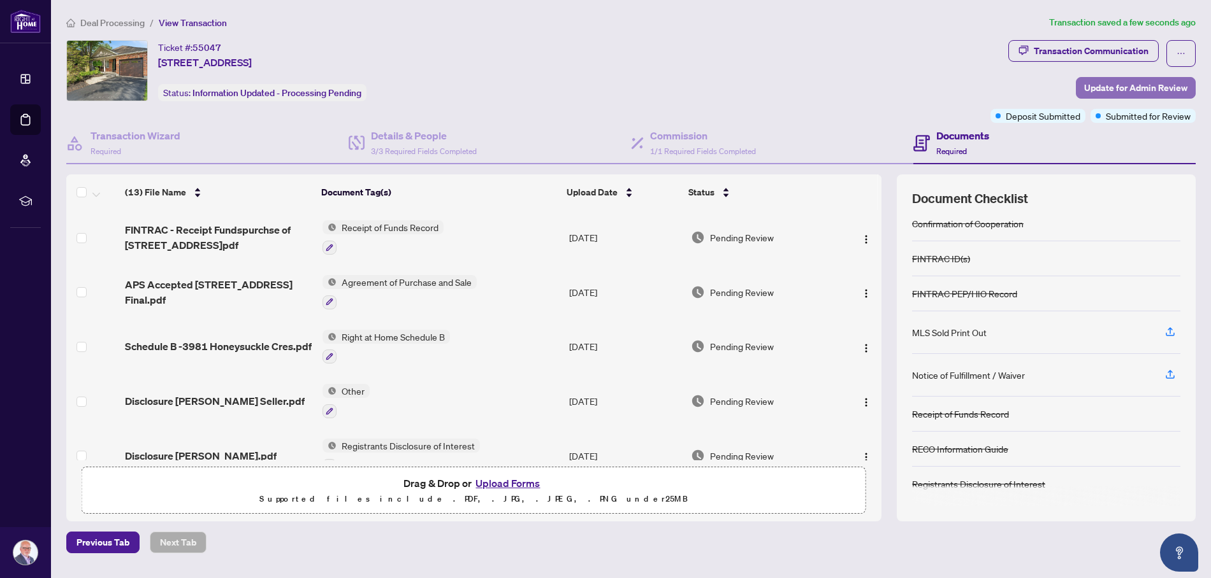
click at [1144, 85] on span "Update for Admin Review" at bounding box center [1135, 88] width 103 height 20
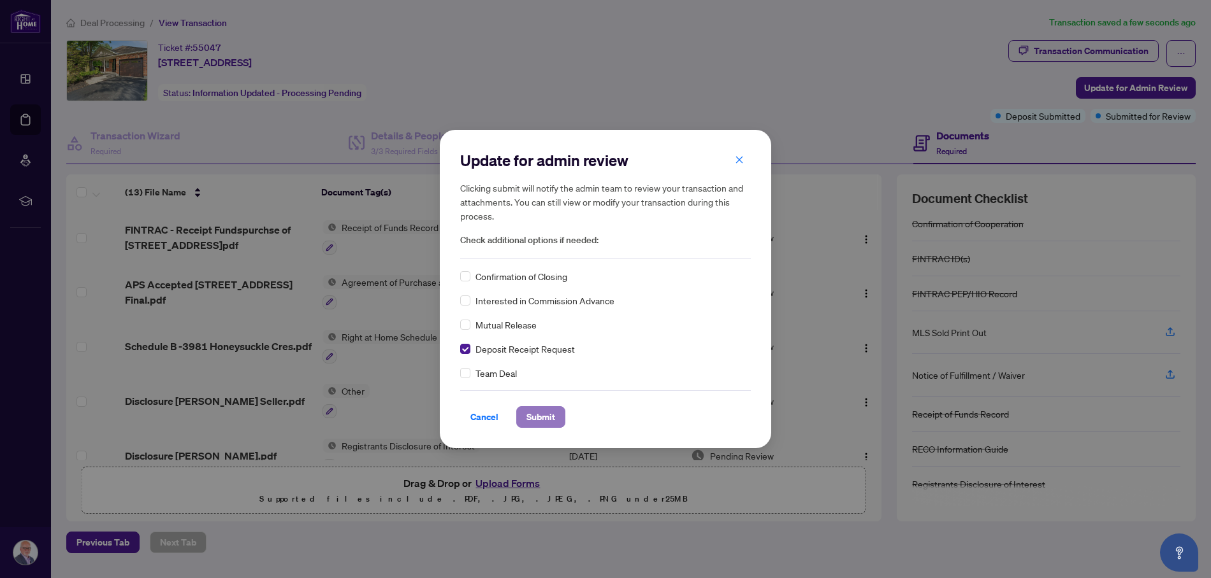
click at [549, 416] on span "Submit" at bounding box center [540, 417] width 29 height 20
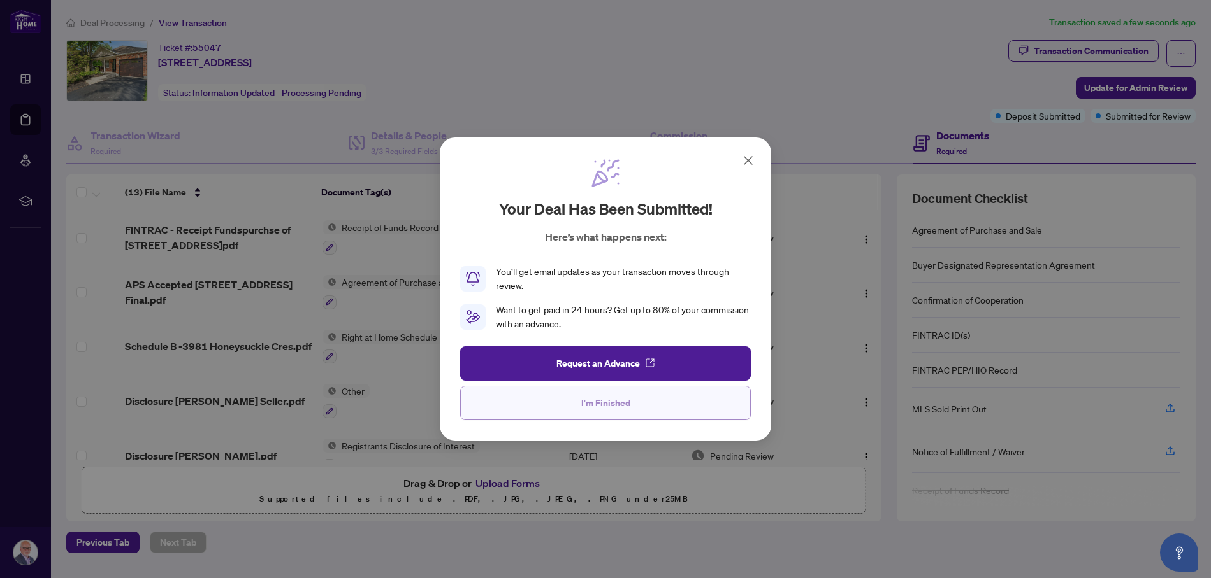
click at [621, 396] on span "I'm Finished" at bounding box center [605, 403] width 49 height 20
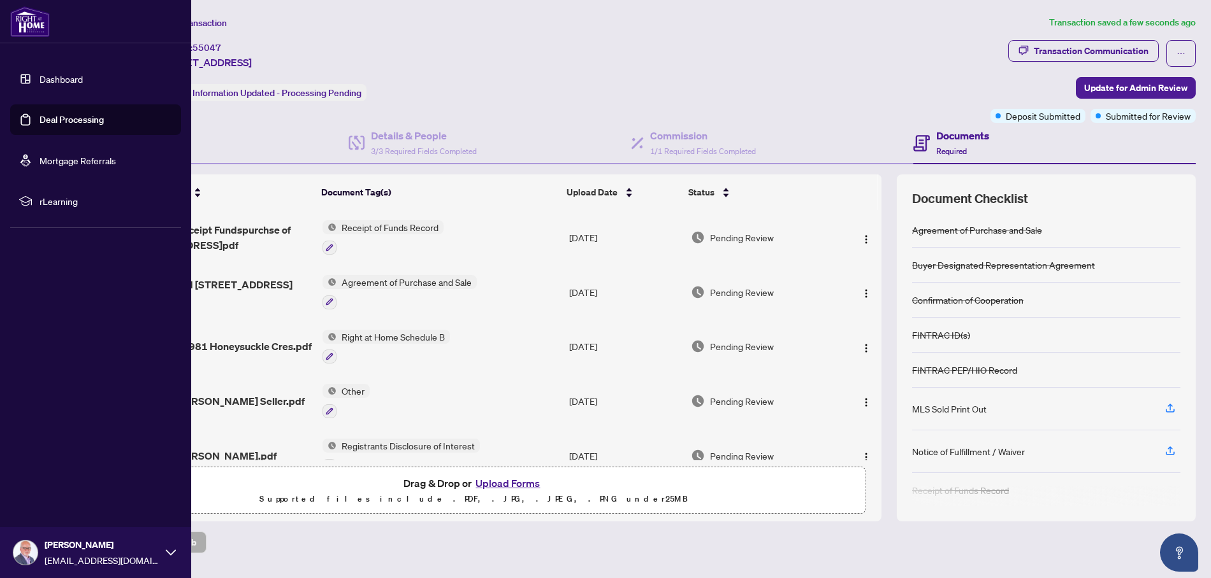
click at [33, 550] on img at bounding box center [25, 553] width 24 height 24
click at [68, 475] on button "Logout" at bounding box center [95, 477] width 171 height 22
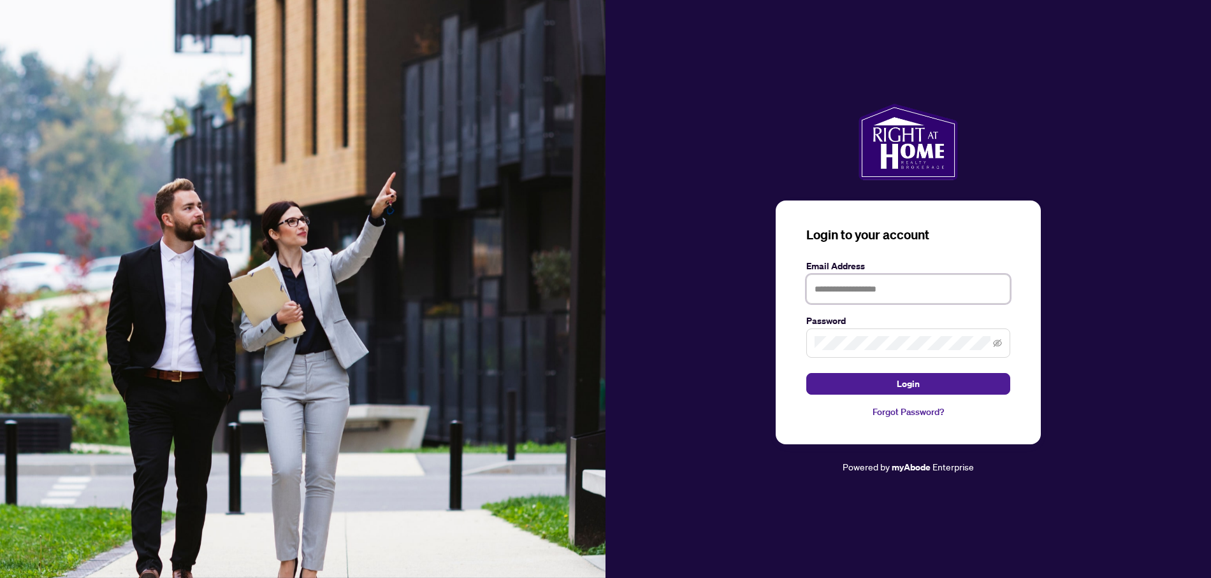
type input "**********"
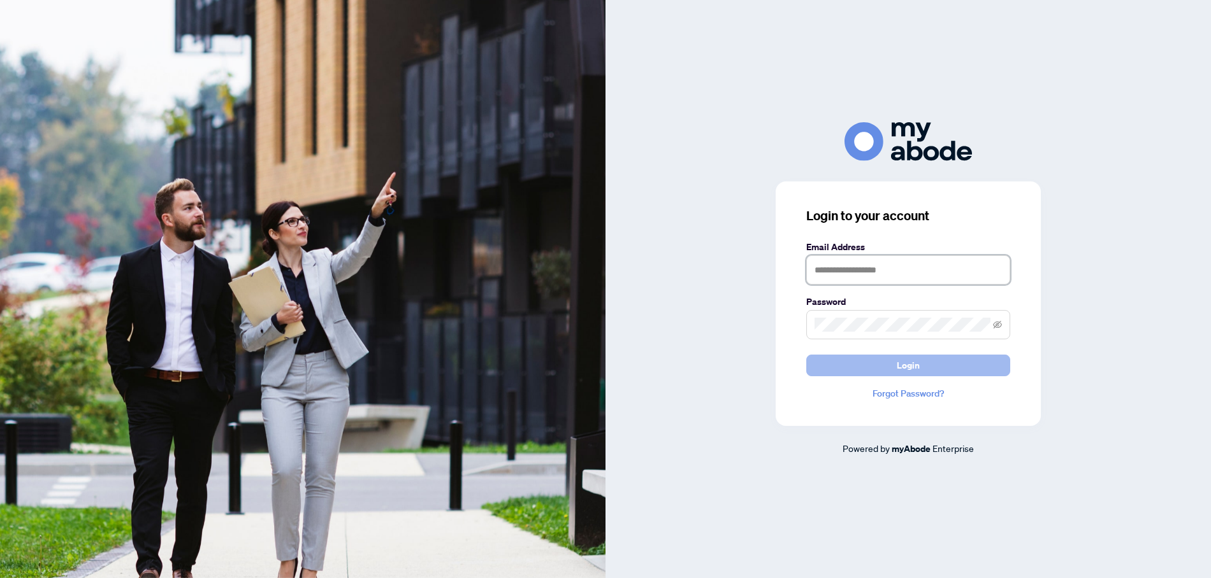
type input "**********"
click at [894, 365] on button "Login" at bounding box center [908, 366] width 204 height 22
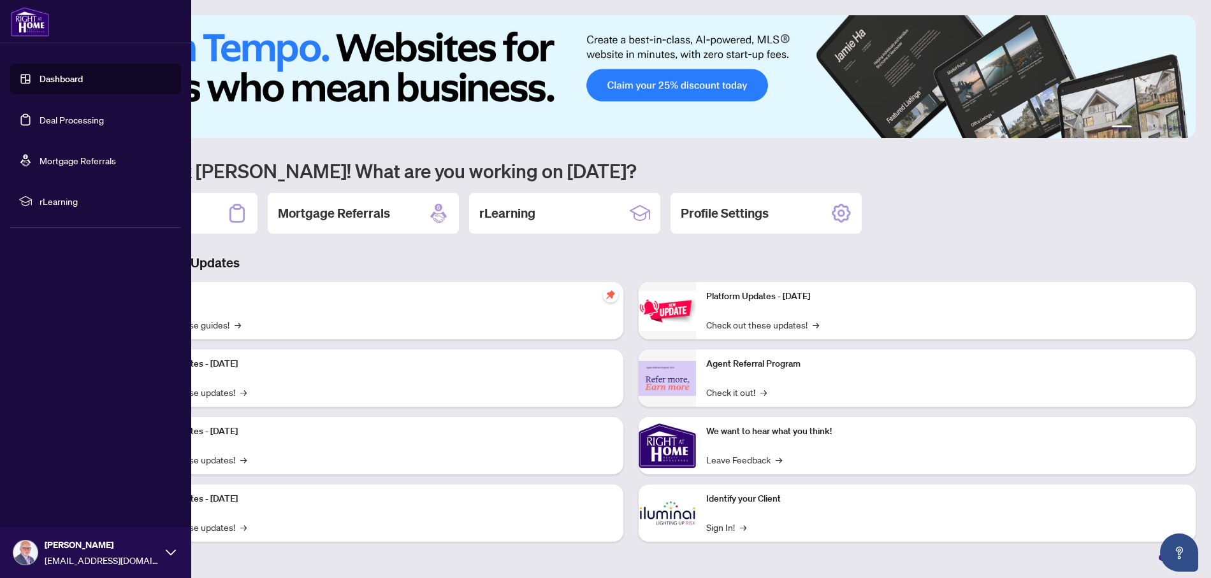
click at [64, 73] on link "Dashboard" at bounding box center [61, 78] width 43 height 11
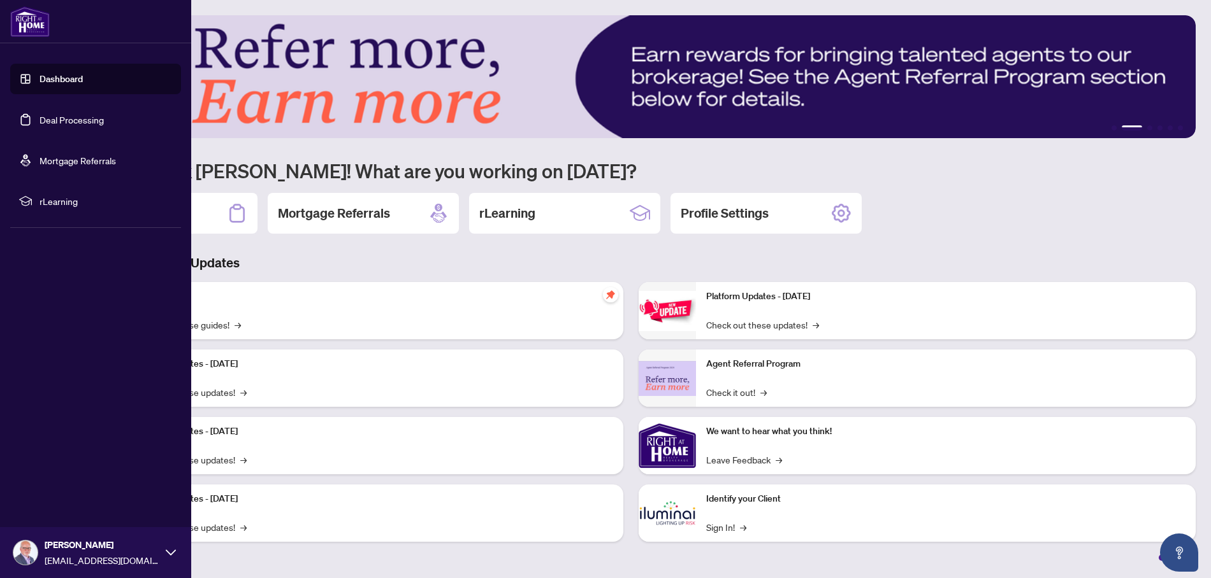
click at [59, 117] on link "Deal Processing" at bounding box center [72, 119] width 64 height 11
